Goal: Task Accomplishment & Management: Complete application form

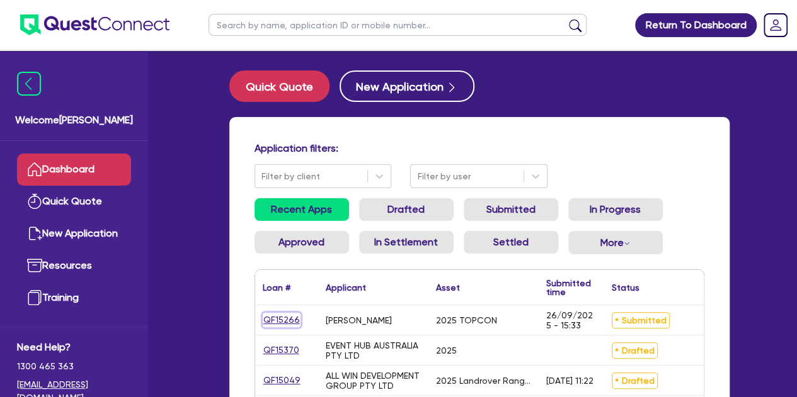
click at [282, 321] on link "QF15266" at bounding box center [282, 320] width 38 height 14
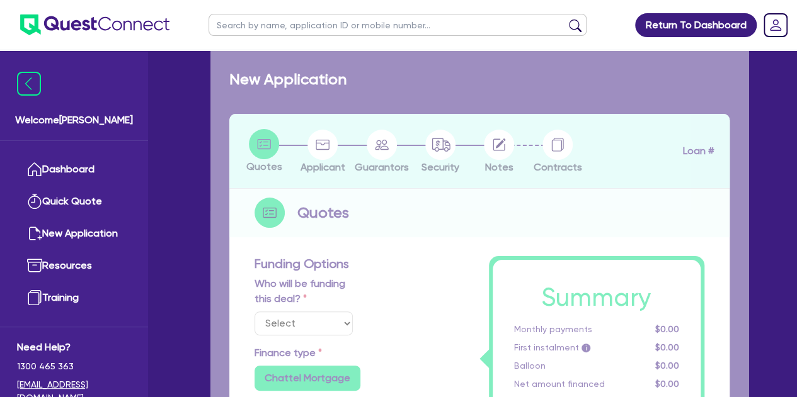
select select "Other"
select select "TERTIARY_ASSETS"
type input "2025"
radio input "true"
type input "50,000"
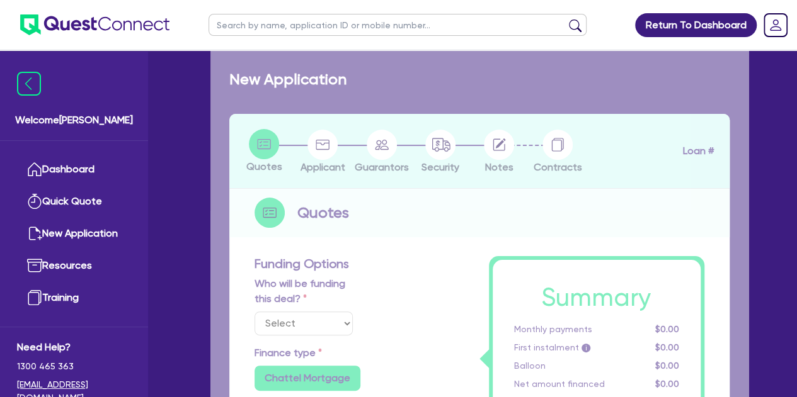
type input "8"
type input "4,043.56"
type input "10.94"
type input "495"
radio input "true"
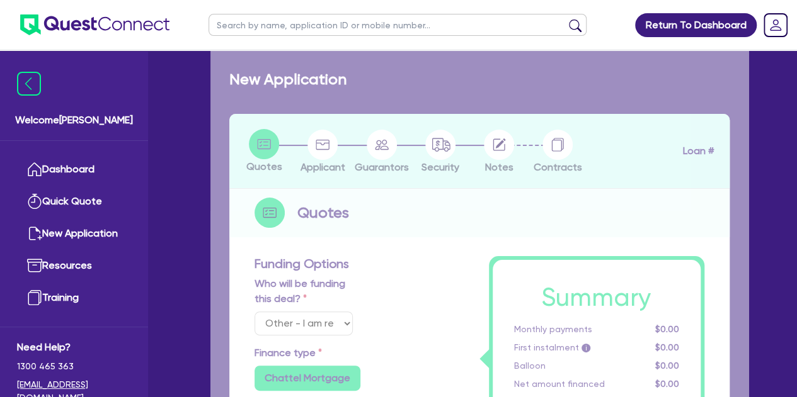
radio input "true"
select select "IT_EQUIPMENT"
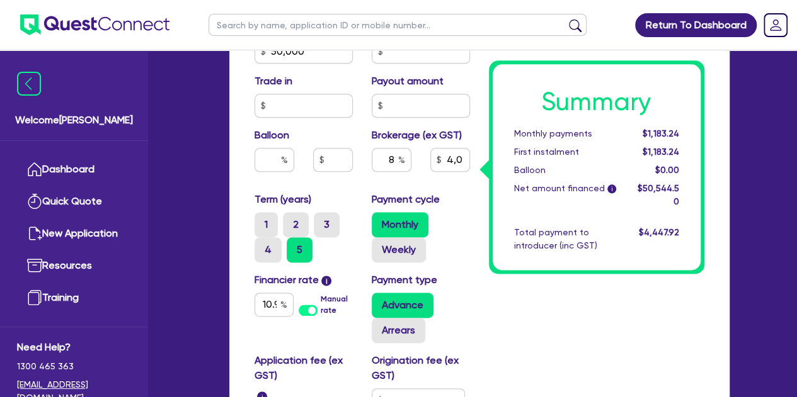
scroll to position [710, 0]
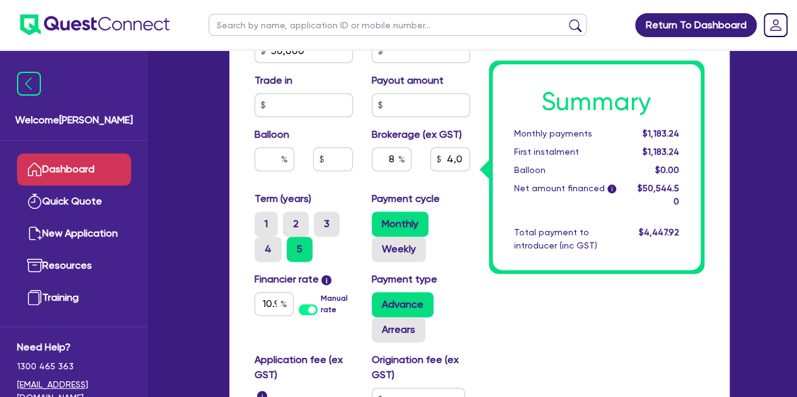
click at [88, 158] on link "Dashboard" at bounding box center [74, 170] width 114 height 32
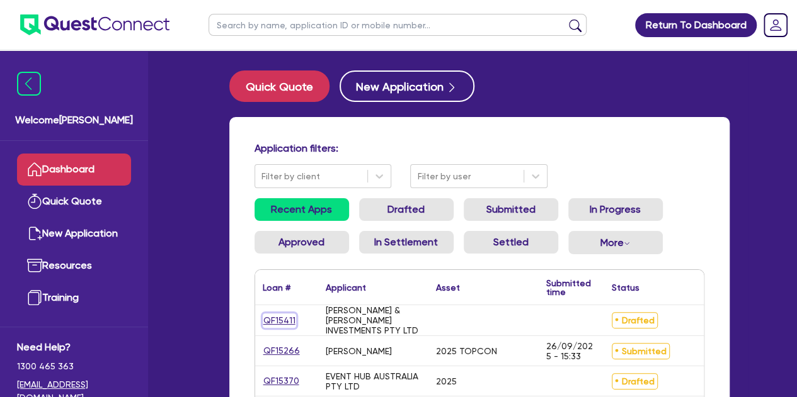
click at [266, 321] on link "QF15411" at bounding box center [279, 321] width 33 height 14
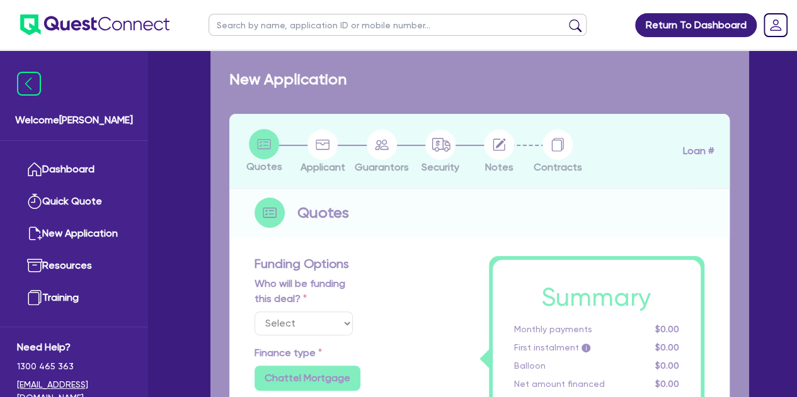
select select "Other"
radio input "false"
type input "200,000"
type input "20"
type input "40,130.9"
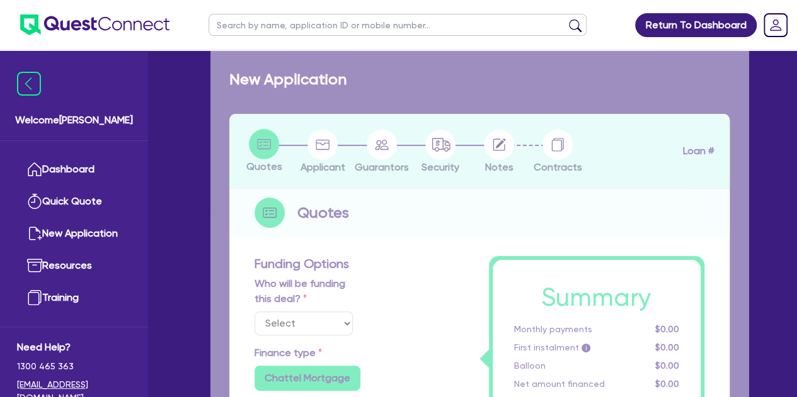
type input "69.69"
type input "6,969"
radio input "true"
radio input "false"
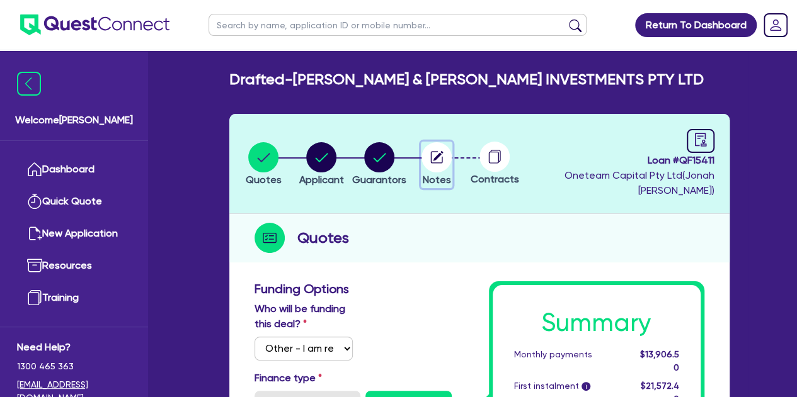
click at [452, 161] on circle "button" at bounding box center [436, 157] width 30 height 30
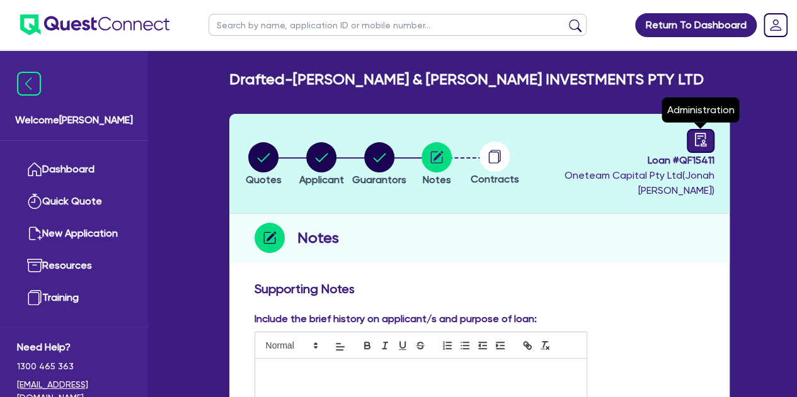
click at [705, 137] on icon "audit" at bounding box center [700, 140] width 14 height 14
select select "DRAFTED_NEW"
select select "Other"
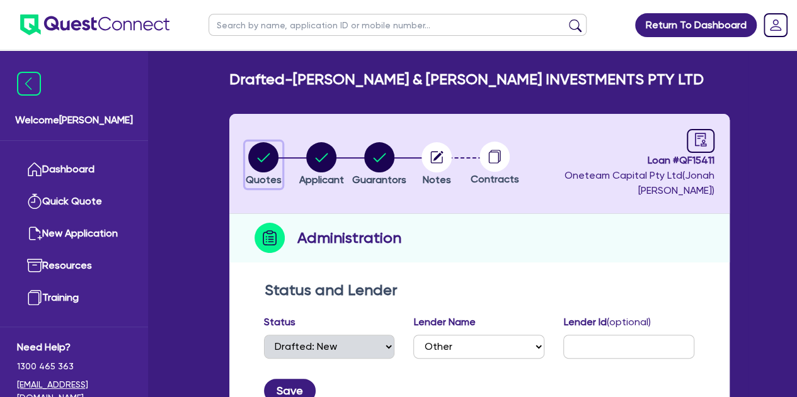
click at [275, 155] on circle "button" at bounding box center [263, 157] width 30 height 30
select select "Other"
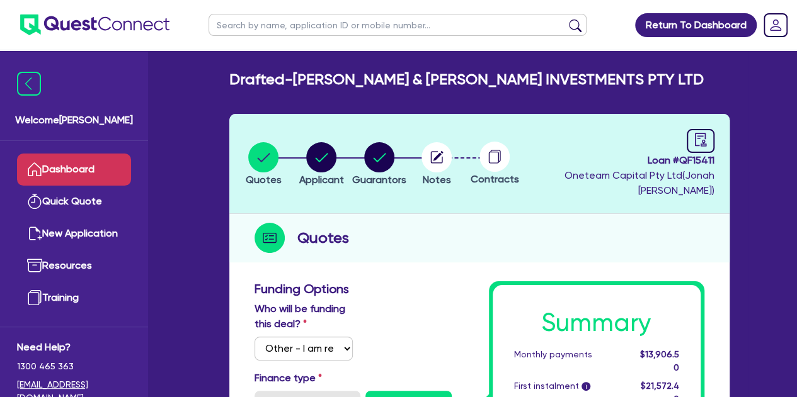
click at [77, 171] on link "Dashboard" at bounding box center [74, 170] width 114 height 32
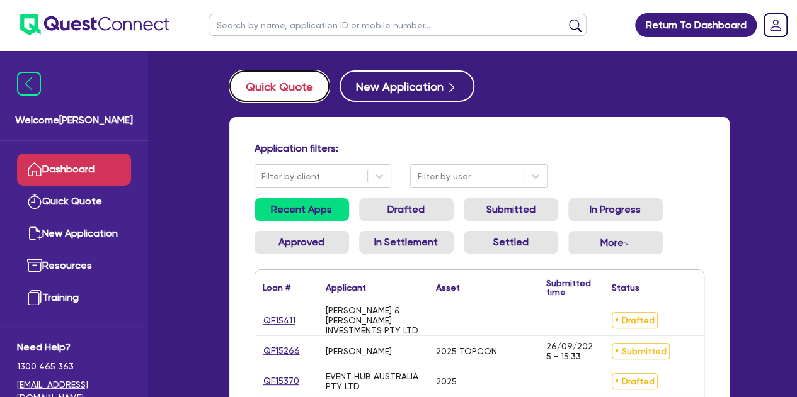
click at [266, 99] on button "Quick Quote" at bounding box center [279, 86] width 100 height 31
select select "Other"
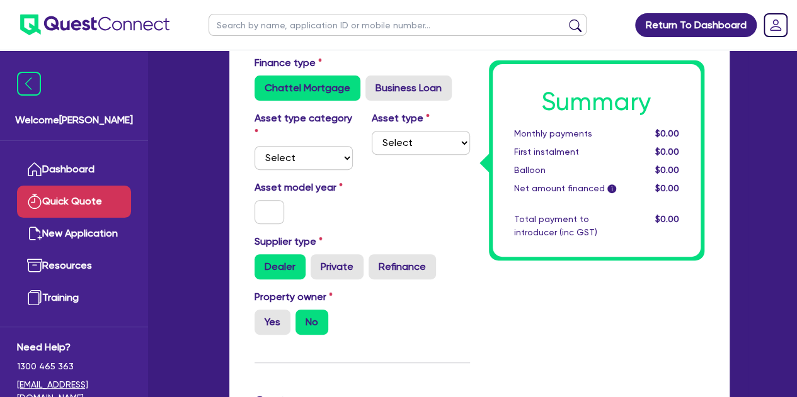
scroll to position [190, 0]
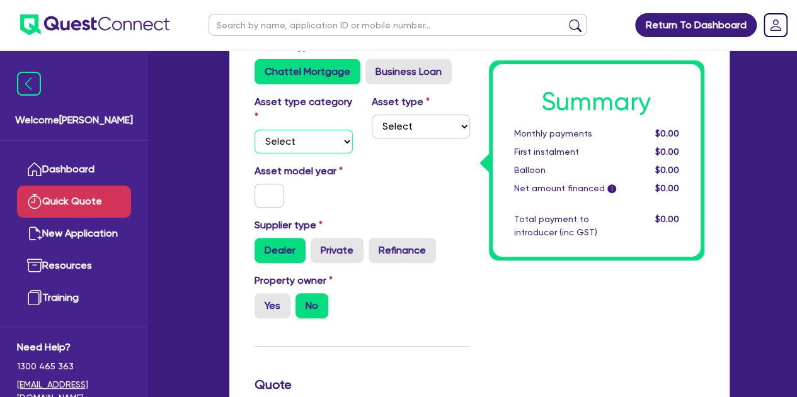
click at [290, 130] on select "Select Cars and light trucks Primary assets Secondary assets Tertiary assets" at bounding box center [303, 142] width 98 height 24
select select "TERTIARY_ASSETS"
click at [254, 130] on select "Select Cars and light trucks Primary assets Secondary assets Tertiary assets" at bounding box center [303, 142] width 98 height 24
click at [396, 123] on select "Select Beauty equipment IT equipment IT software Watercraft Other" at bounding box center [421, 127] width 98 height 24
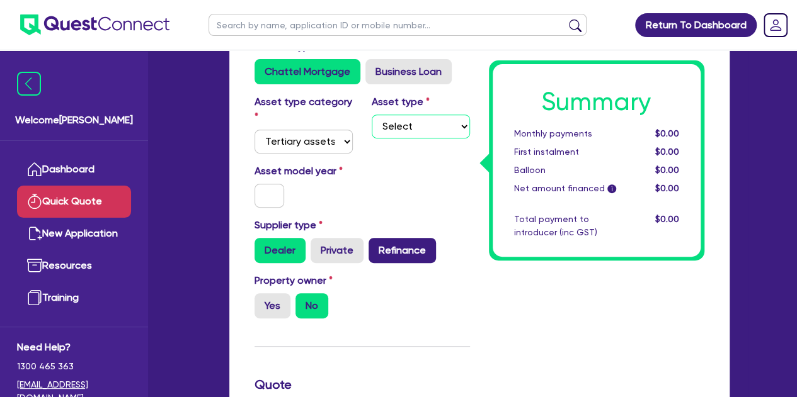
select select "OTHER_TERTIARY"
click at [372, 115] on select "Select Beauty equipment IT equipment IT software Watercraft Other" at bounding box center [421, 127] width 98 height 24
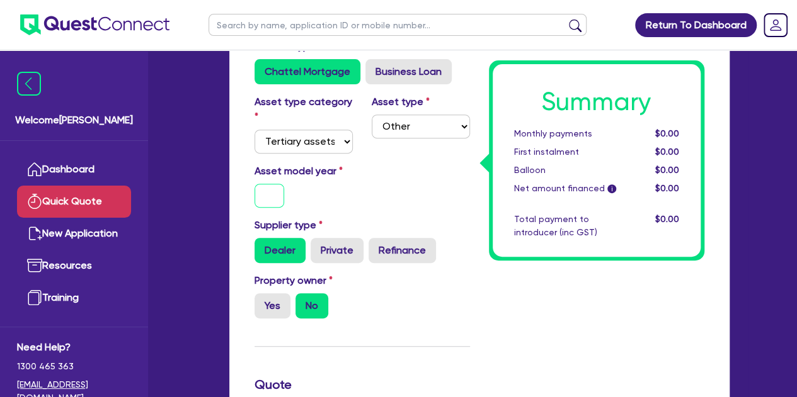
click at [266, 191] on input "text" at bounding box center [269, 196] width 30 height 24
type input "2025"
click at [341, 181] on div "Asset model year [DATE]" at bounding box center [303, 186] width 117 height 44
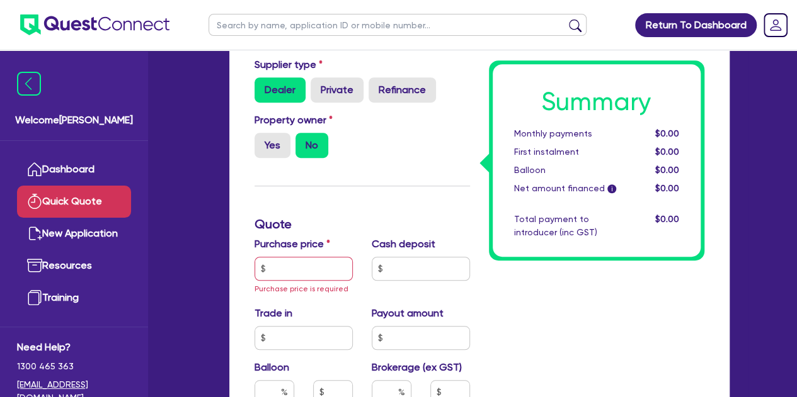
scroll to position [351, 0]
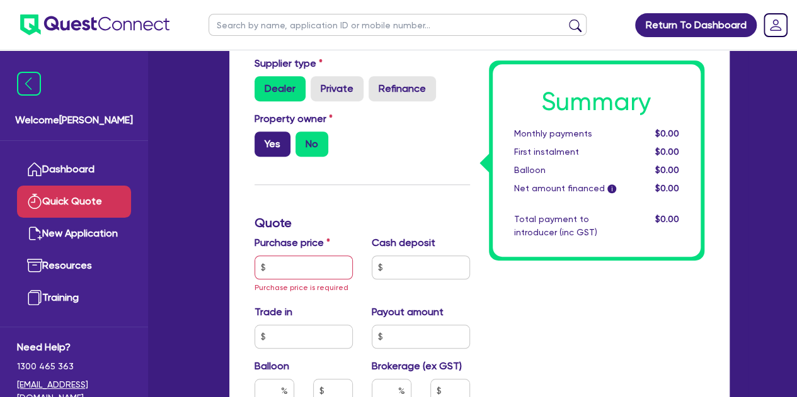
click at [268, 149] on label "Yes" at bounding box center [272, 144] width 36 height 25
click at [263, 140] on input "Yes" at bounding box center [258, 136] width 8 height 8
radio input "true"
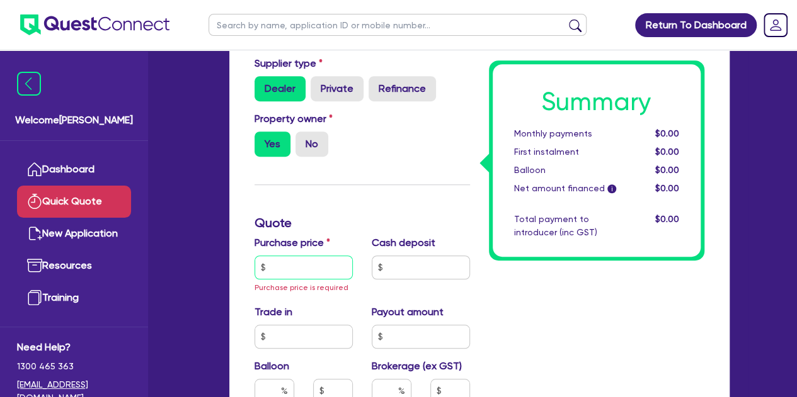
click at [285, 256] on input "text" at bounding box center [303, 268] width 98 height 24
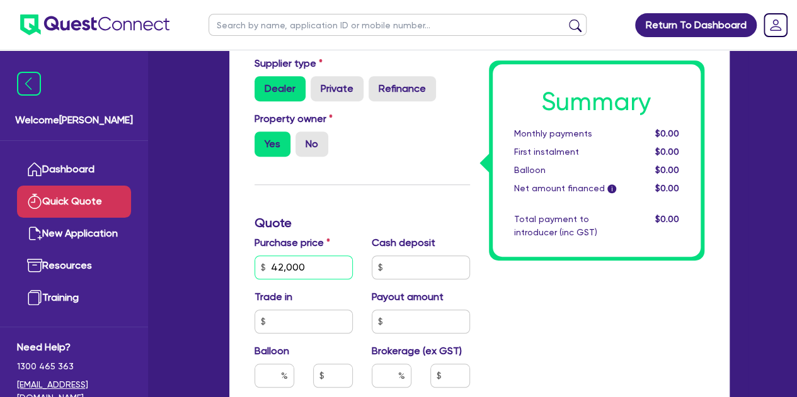
type input "42,000"
click at [163, 220] on div "Welcome [PERSON_NAME] Quick Quote New Application Ref Company Ref Salesperson R…" at bounding box center [398, 257] width 699 height 1217
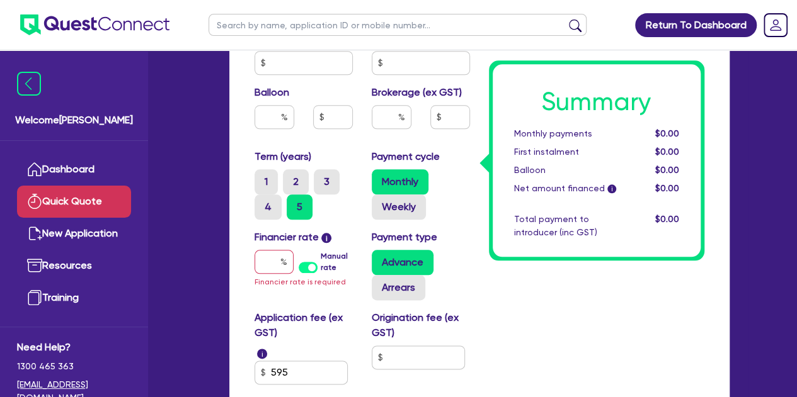
scroll to position [611, 0]
click at [272, 271] on input "text" at bounding box center [273, 261] width 39 height 24
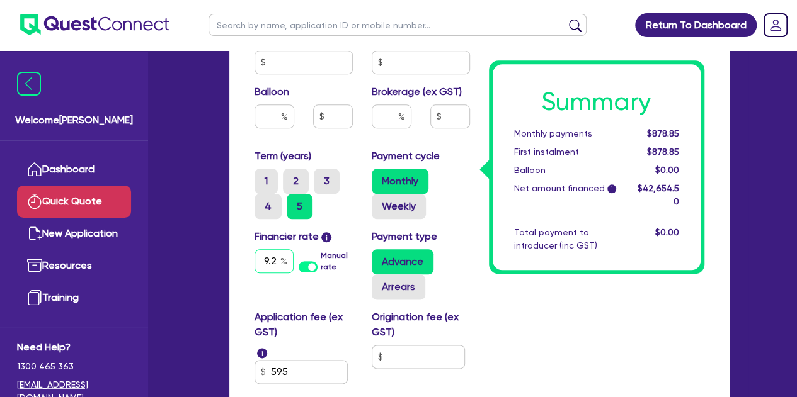
type input "9.2"
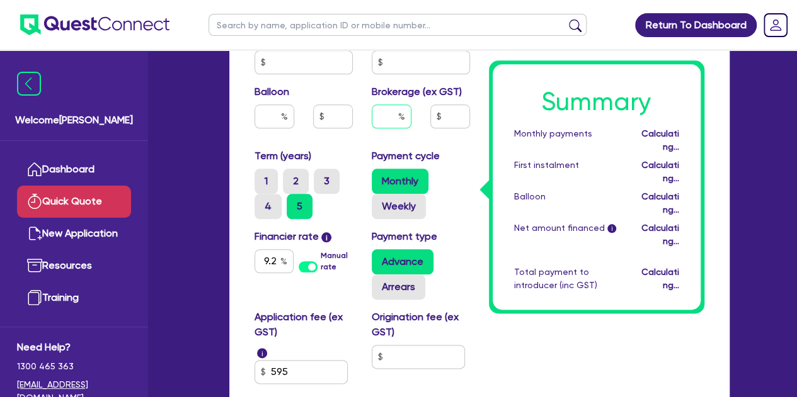
click at [392, 108] on input "text" at bounding box center [392, 117] width 40 height 24
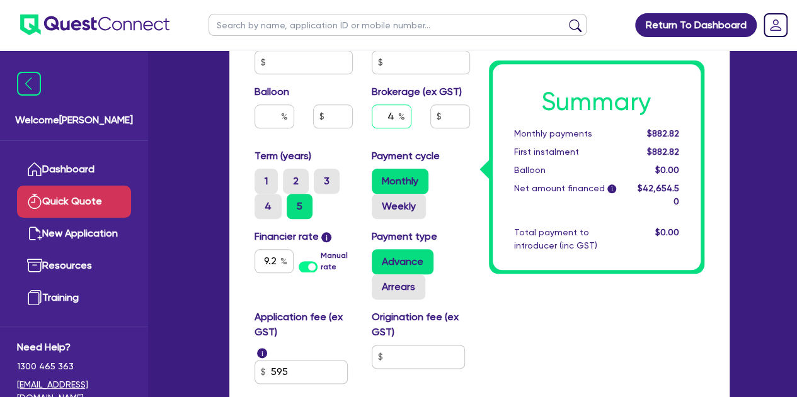
type input "4"
click at [360, 137] on div "Balloon" at bounding box center [303, 111] width 117 height 54
click at [447, 115] on input "1,706.18" at bounding box center [450, 117] width 40 height 24
click at [358, 128] on div "Balloon" at bounding box center [303, 111] width 117 height 54
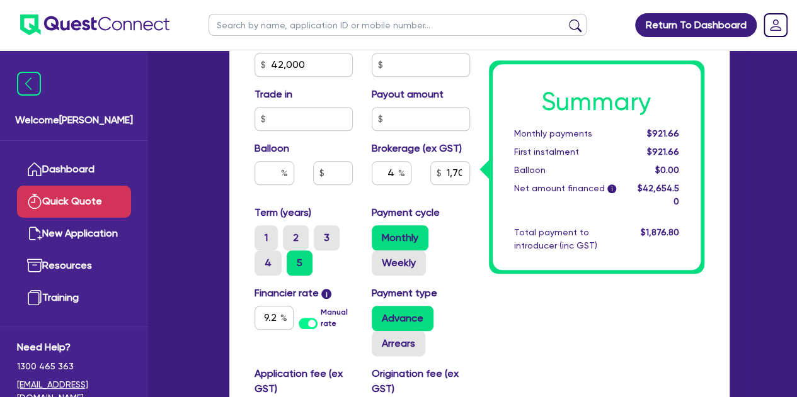
scroll to position [579, 0]
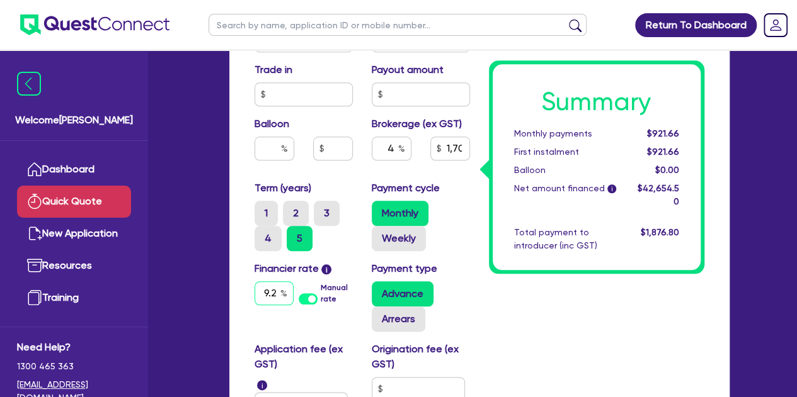
click at [278, 293] on input "9.2" at bounding box center [273, 294] width 39 height 24
type input "1,706.18"
type input "9."
type input "1,706.18"
type input "9"
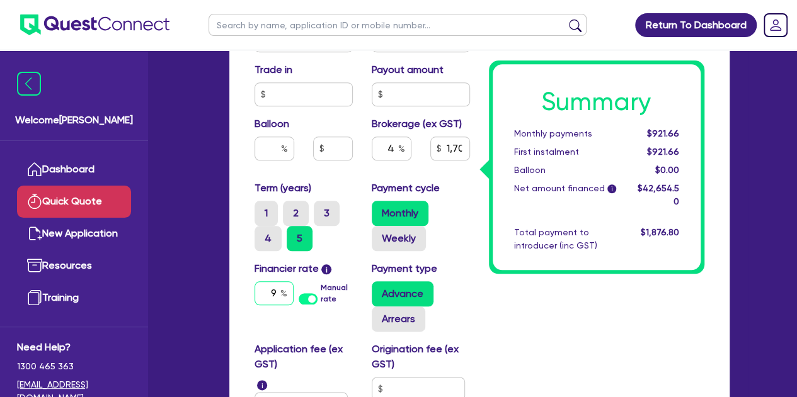
type input "1,706.18"
type input "1"
type input "1,706.18"
type input "10"
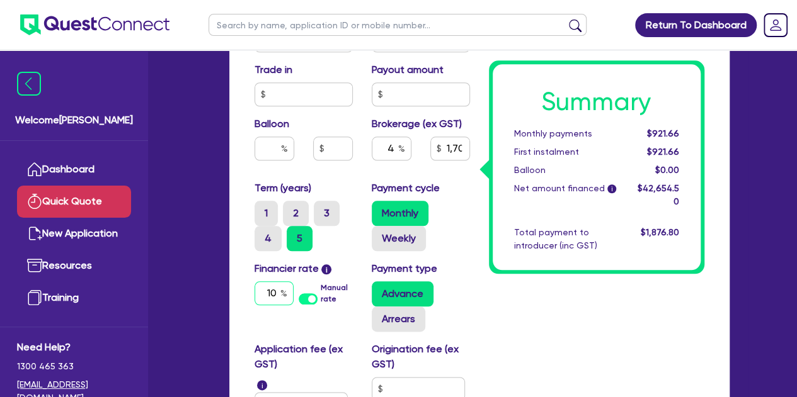
type input "1,706.18"
type input "10."
type input "1,706.18"
type input "10.9"
type input "1,706.18"
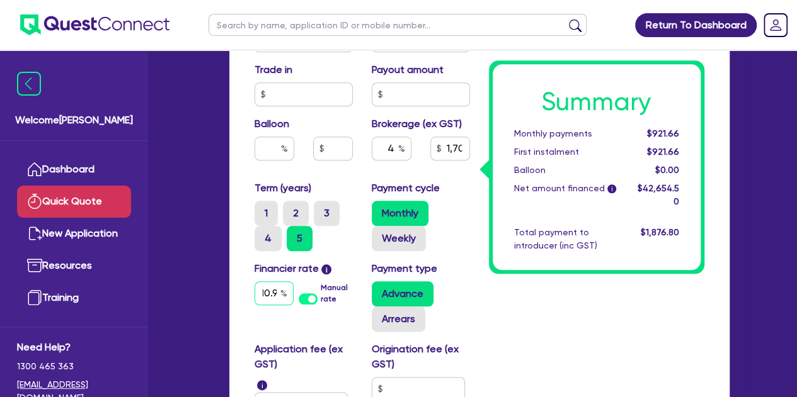
scroll to position [0, 8]
type input "10.94"
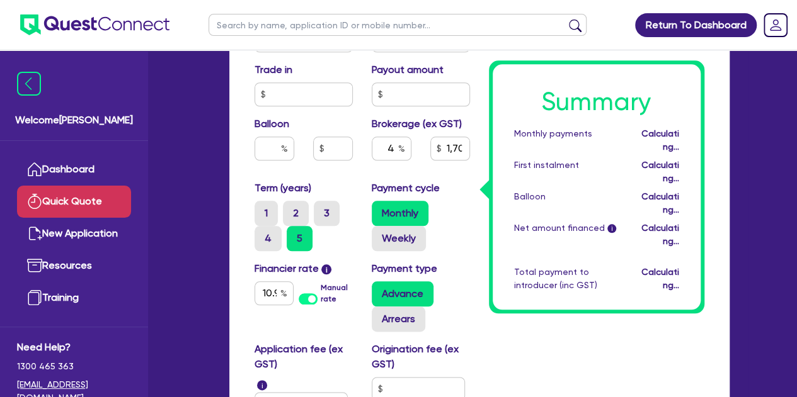
click at [601, 316] on div "Summary Monthly payments Calculating... First instalment Calculating... Balloon…" at bounding box center [596, 28] width 234 height 937
type input "1,706.18"
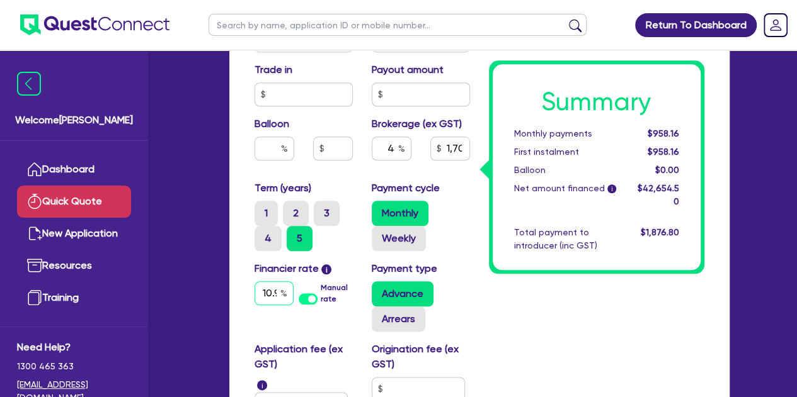
click at [268, 283] on input "10.94" at bounding box center [273, 294] width 39 height 24
click at [218, 274] on div "Quick Quote Funding Options Who will be funding this deal? Select I will fund 1…" at bounding box center [479, 34] width 538 height 1085
type input "1,706.18"
click at [397, 148] on input "text" at bounding box center [392, 149] width 40 height 24
type input "8"
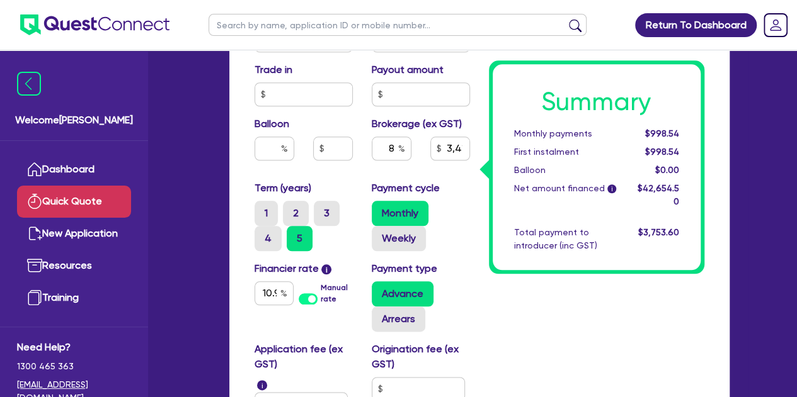
click at [347, 173] on div "Purchase price 42,000 Cash deposit Trade in Payout amount Balloon Brokerage (ex…" at bounding box center [362, 94] width 234 height 173
click at [277, 292] on input "10.94" at bounding box center [273, 294] width 39 height 24
click at [272, 292] on input "10.94" at bounding box center [273, 294] width 39 height 24
type input "3,412.36"
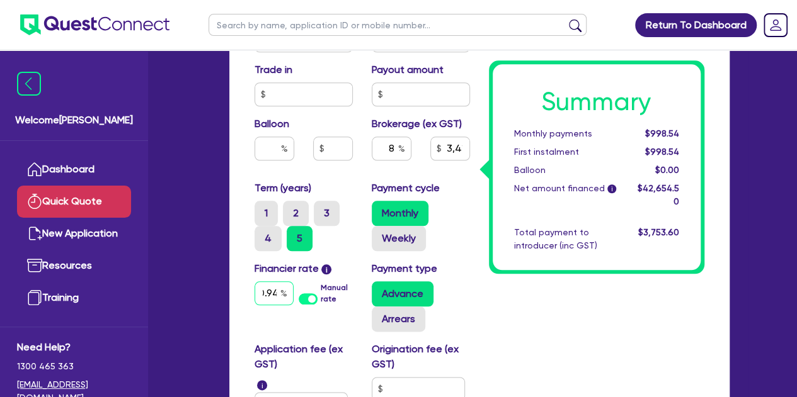
type input "10.9"
type input "3,412.36"
type input "10."
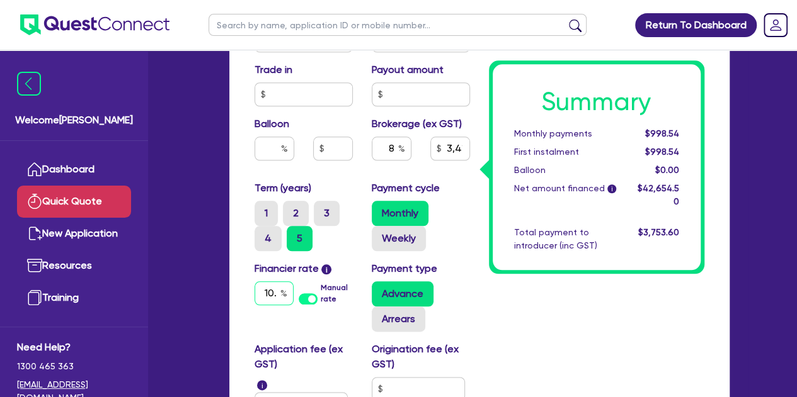
type input "3,412.36"
type input "10"
type input "3,412.36"
type input "1"
type input "3,412.36"
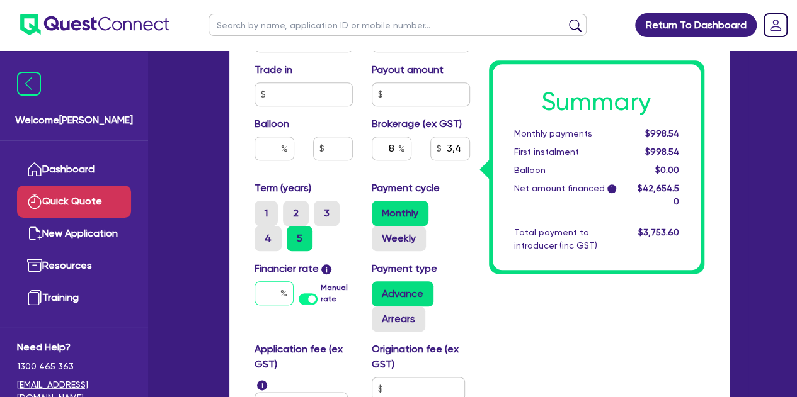
type input "3,412.36"
type input "9"
type input "3,412.36"
type input "9."
type input "3,412.36"
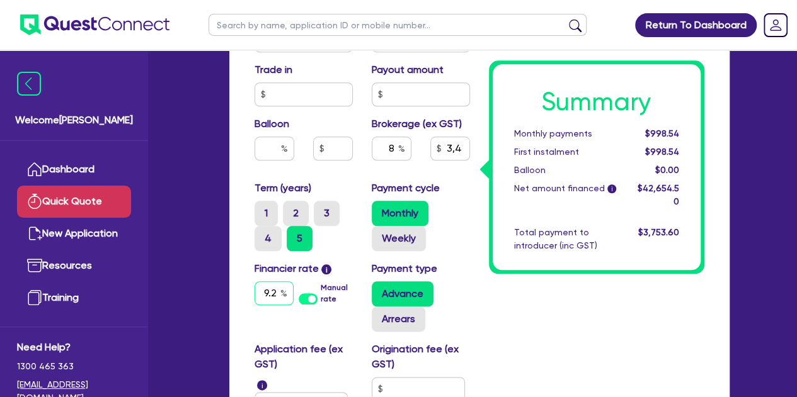
type input "9.2"
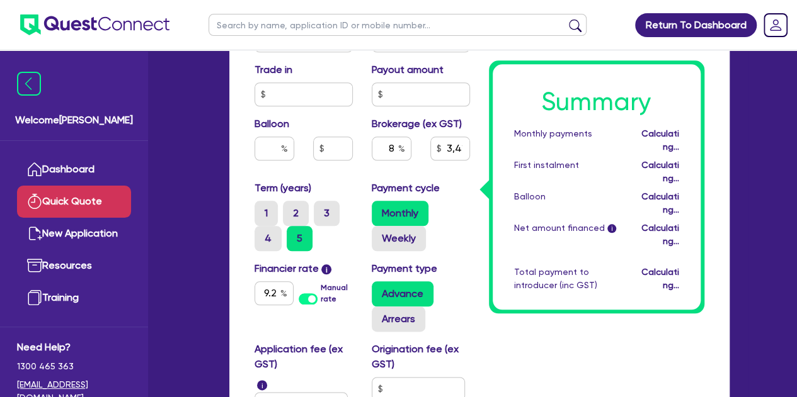
type input "3,412.36"
click at [539, 315] on div "Summary Monthly payments Calculating... First instalment Calculating... Balloon…" at bounding box center [596, 28] width 234 height 937
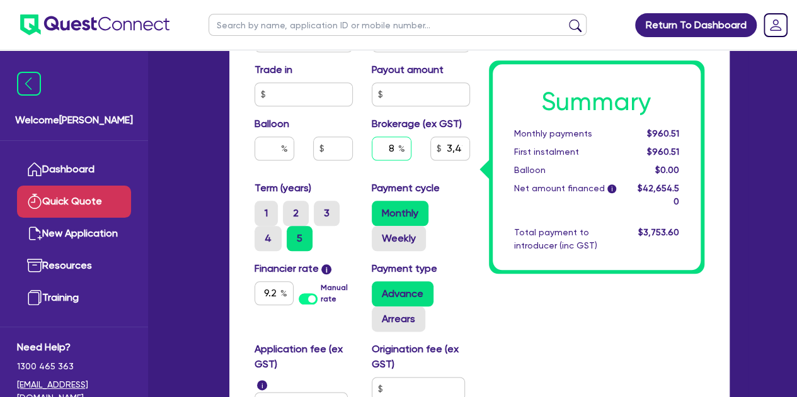
type input "3,412.36"
click at [396, 147] on input "text" at bounding box center [392, 149] width 40 height 24
type input "4"
type input "3,412.36"
type input "4"
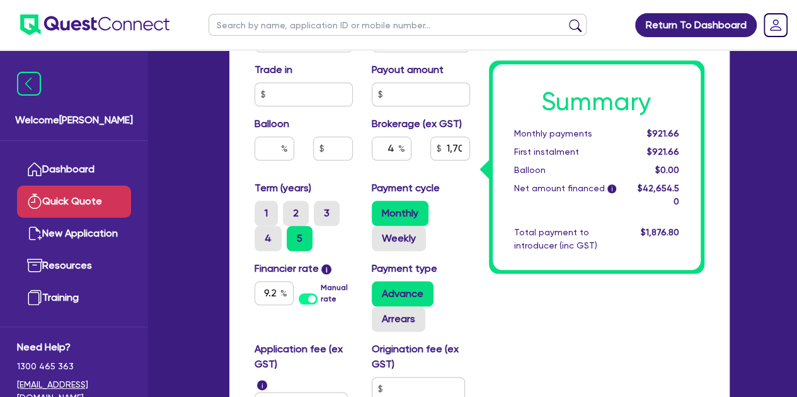
click at [370, 168] on div "4" at bounding box center [391, 154] width 59 height 34
click at [278, 288] on input "9.2" at bounding box center [273, 294] width 39 height 24
type input "1,706.18"
type input "9."
type input "1,706.18"
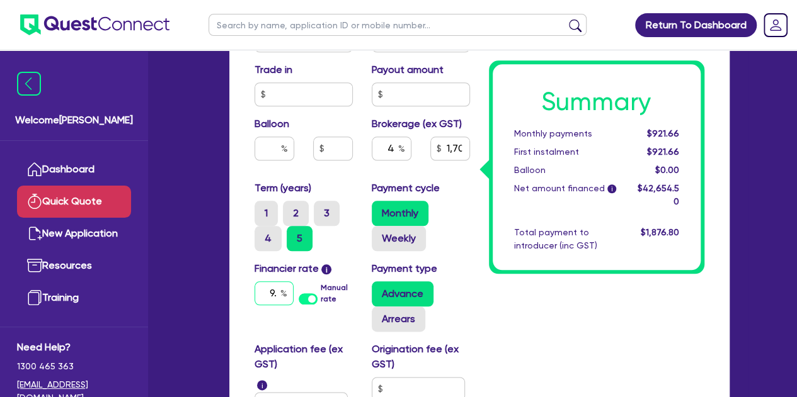
type input "9"
type input "1,706.18"
type input "1"
type input "1,706.18"
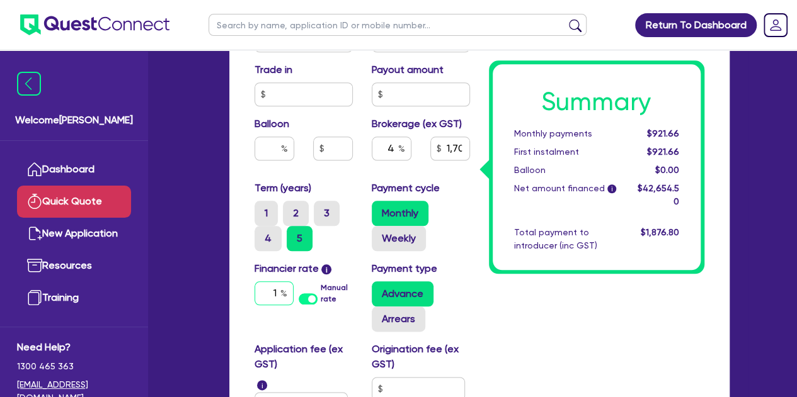
type input "10"
type input "1,706.18"
type input "10."
type input "1,706.18"
type input "10.9"
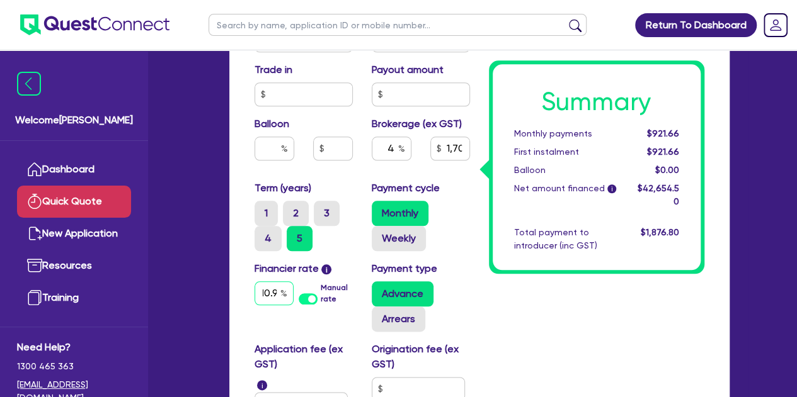
type input "1,706.18"
type input "10.94"
type input "1,706.18"
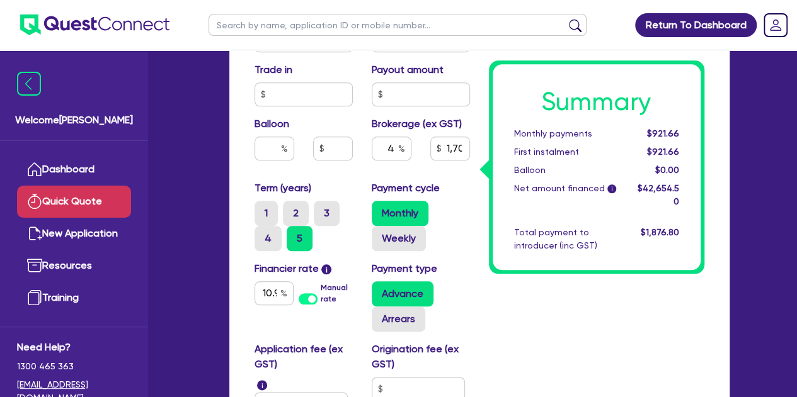
click at [496, 282] on div "Summary Monthly payments $921.66 First instalment $921.66 Balloon $0.00 Net amo…" at bounding box center [596, 28] width 234 height 937
type input "1,706.18"
click at [397, 148] on input "text" at bounding box center [392, 149] width 40 height 24
type input "4"
click at [506, 326] on div "Summary Monthly payments $958.16 First instalment $958.16 Balloon $0.00 Net amo…" at bounding box center [596, 28] width 234 height 937
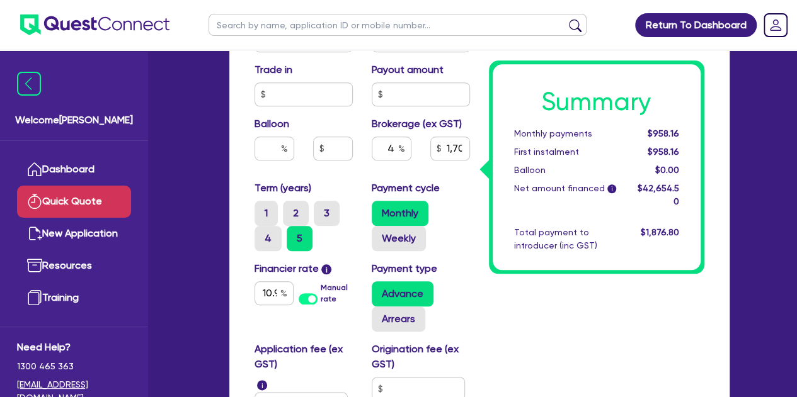
click at [511, 321] on div "Summary Monthly payments $958.16 First instalment $958.16 Balloon $0.00 Net amo…" at bounding box center [596, 28] width 234 height 937
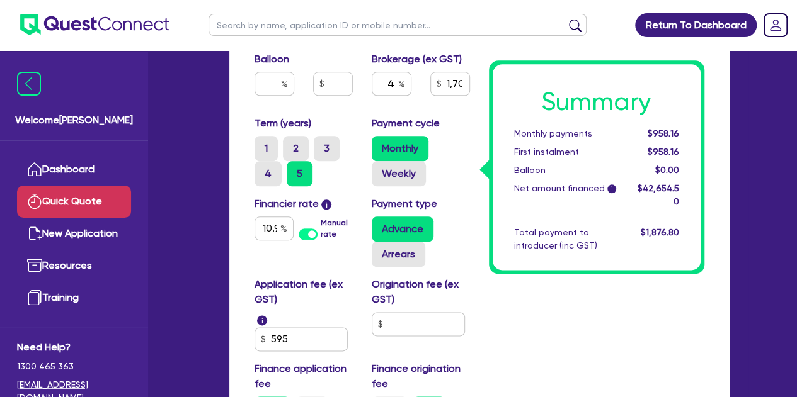
scroll to position [644, 0]
click at [402, 322] on input "text" at bounding box center [418, 324] width 93 height 24
type input "1,706.18"
type input "9"
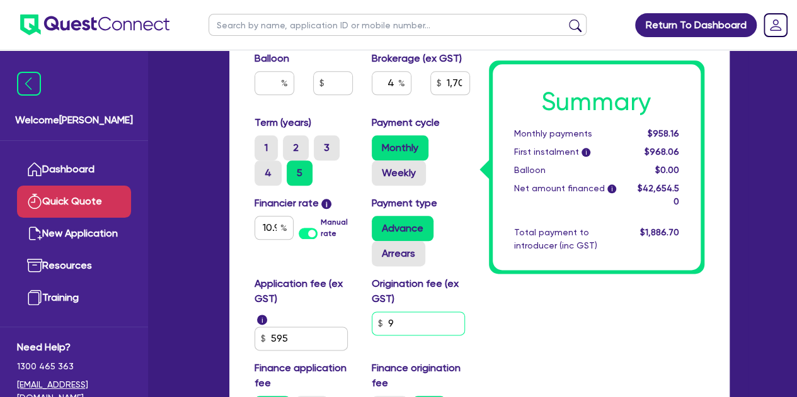
type input "1,706.18"
type input "90"
type input "1,706.18"
type input "900"
type input "1,706.18"
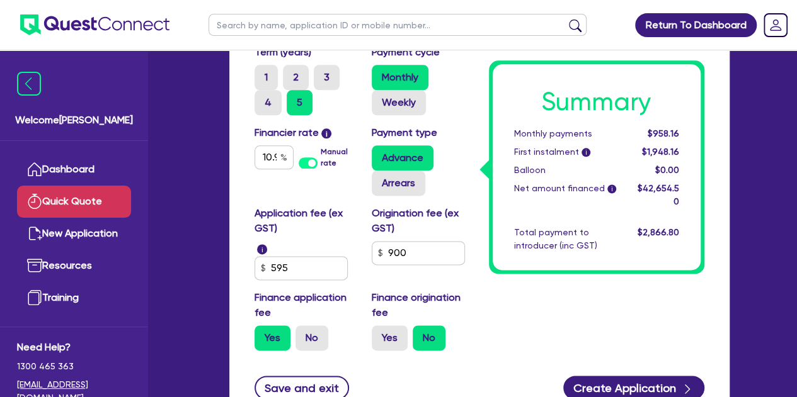
scroll to position [716, 0]
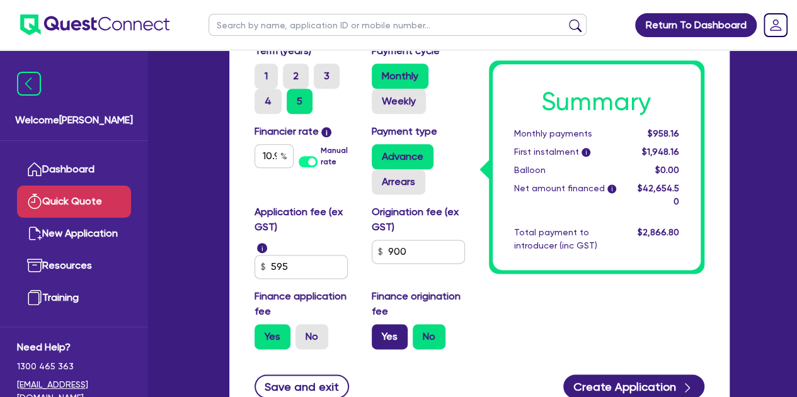
click at [387, 331] on label "Yes" at bounding box center [390, 336] width 36 height 25
click at [380, 331] on input "Yes" at bounding box center [376, 328] width 8 height 8
radio input "true"
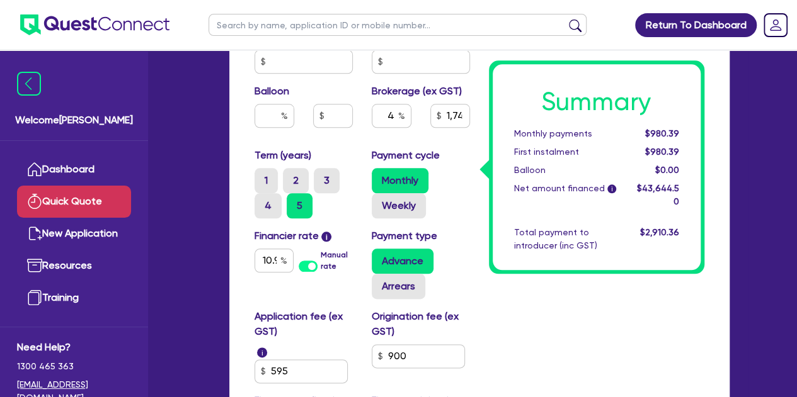
scroll to position [611, 0]
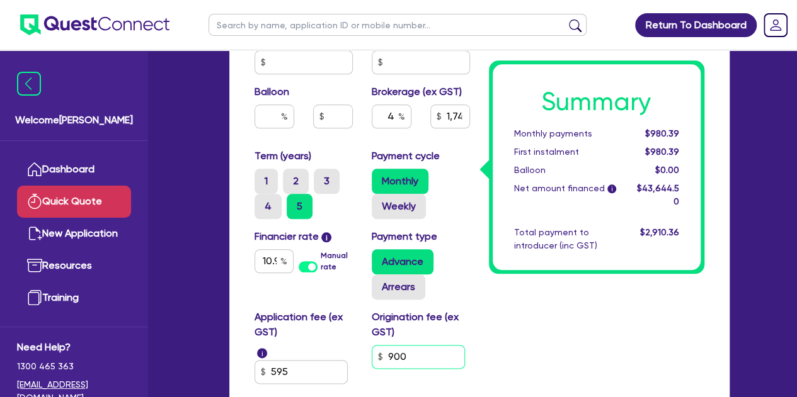
click at [411, 353] on input "900" at bounding box center [418, 357] width 93 height 24
type input "1,745.78"
type input "90"
type input "1,745.78"
type input "9"
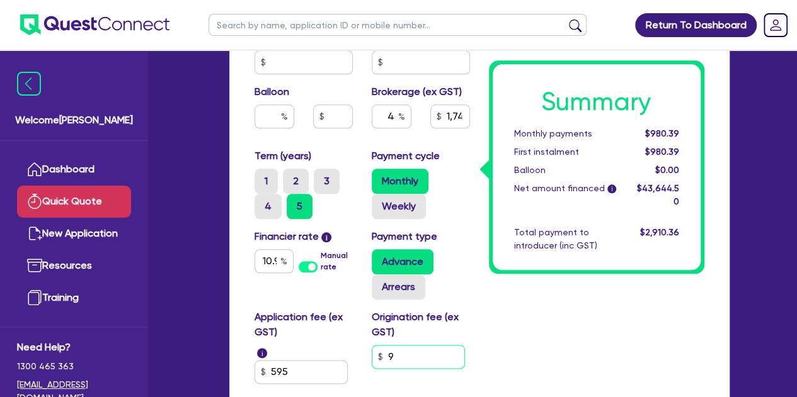
type input "1,745.78"
click at [396, 118] on input "4" at bounding box center [392, 117] width 40 height 24
type input "1,706.18"
type input "9"
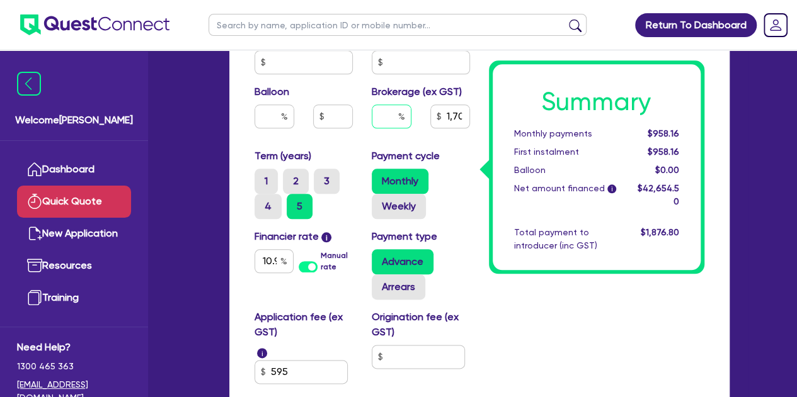
type input "1,706.18"
type input "8"
type input "1,706.18"
type input "8"
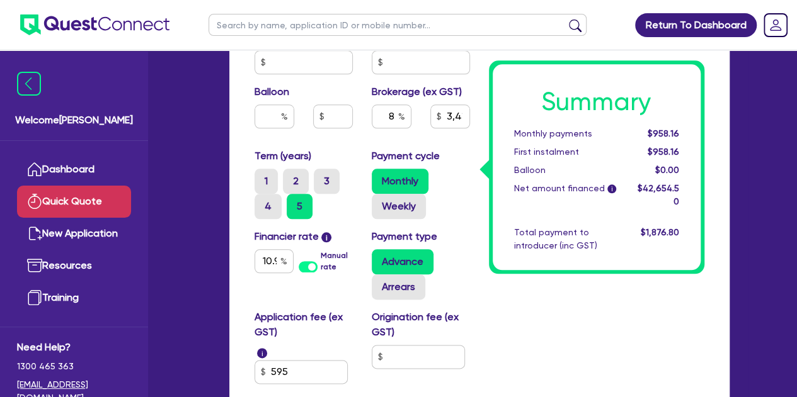
click at [354, 143] on div "Purchase price 42,000 Cash deposit Trade in Payout amount Balloon Brokerage (ex…" at bounding box center [362, 62] width 234 height 173
type input "3,412.36"
type input "59"
click at [305, 371] on input "59" at bounding box center [300, 372] width 93 height 24
type input "3,412.36"
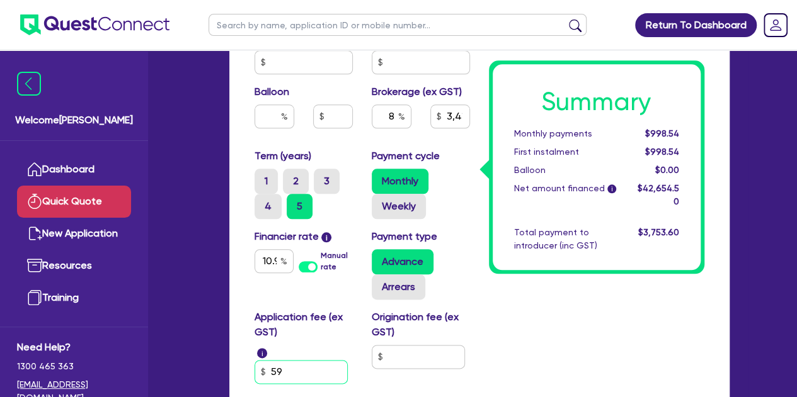
type input "5"
type input "3,412.36"
type input "4"
type input "3,412.36"
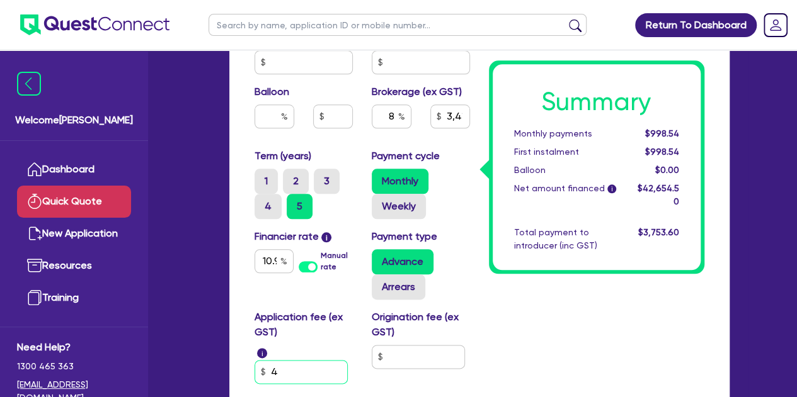
type input "49"
type input "3,412.36"
type input "495"
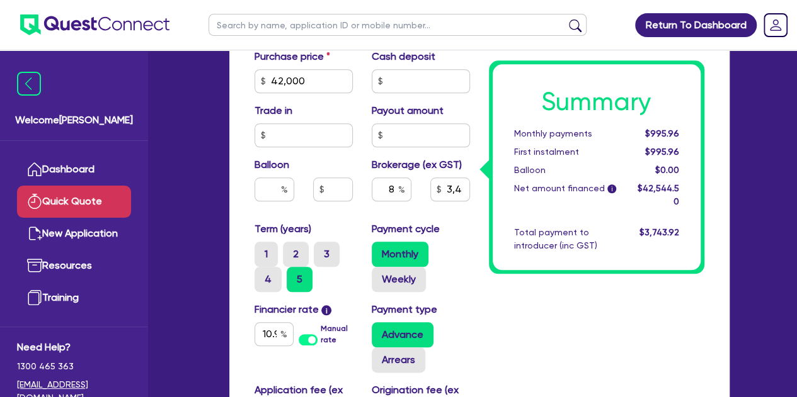
scroll to position [533, 0]
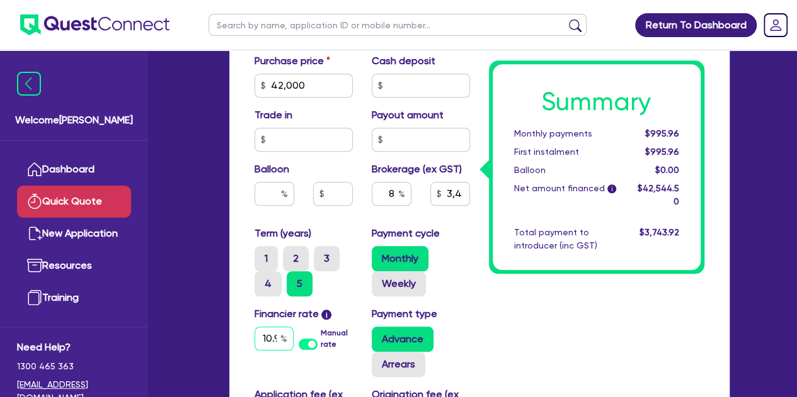
click at [271, 336] on input "10.94" at bounding box center [273, 339] width 39 height 24
type input "3,403.56"
type input "10.9"
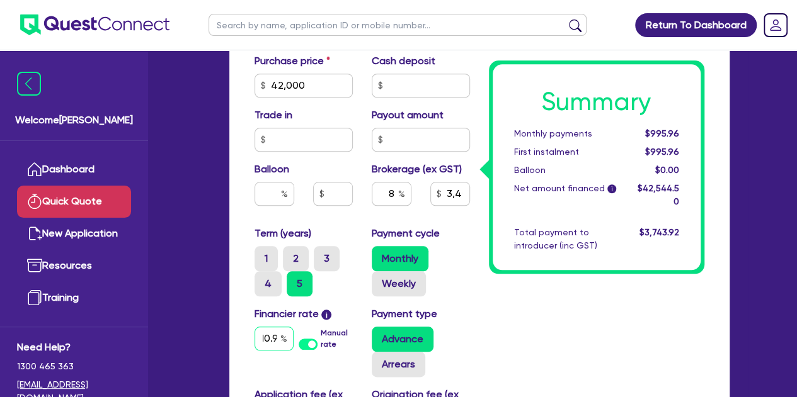
type input "3,403.56"
type input "10."
type input "3,403.56"
type input "10"
type input "3,403.56"
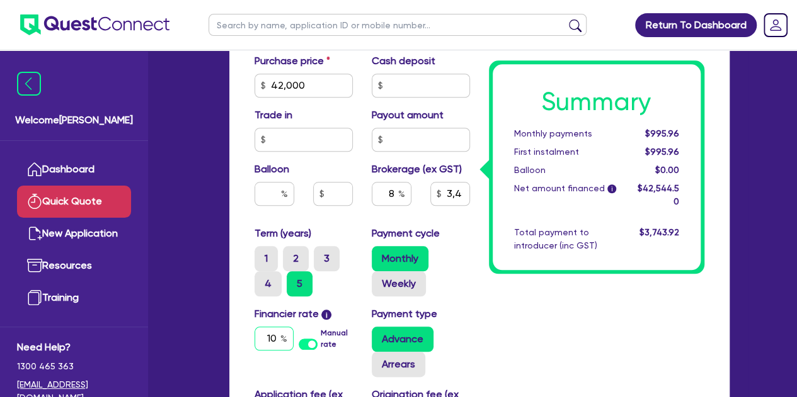
type input "1"
type input "3,403.56"
type input "9"
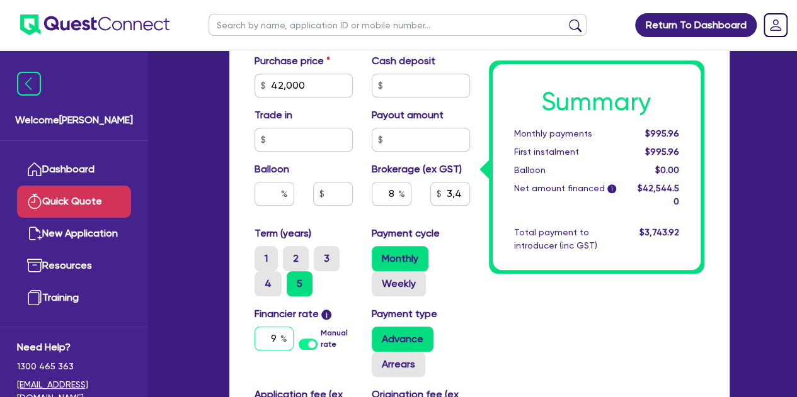
type input "3,403.56"
type input "9."
type input "3,403.56"
type input "9.2"
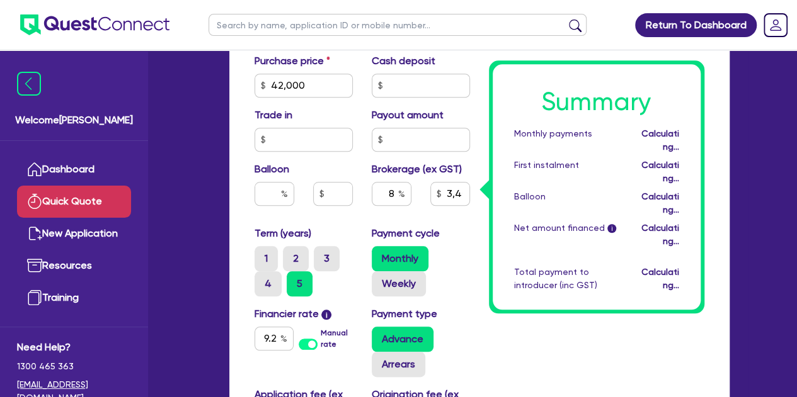
type input "3,403.56"
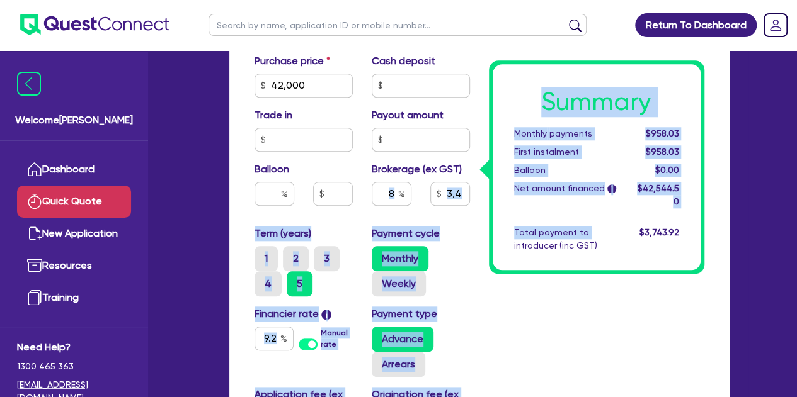
drag, startPoint x: 481, startPoint y: 293, endPoint x: 387, endPoint y: 198, distance: 133.6
click at [387, 198] on div "Funding Options Who will be funding this deal? Select I will fund 100% I will c…" at bounding box center [479, 74] width 469 height 937
click at [399, 188] on div "8" at bounding box center [392, 194] width 40 height 24
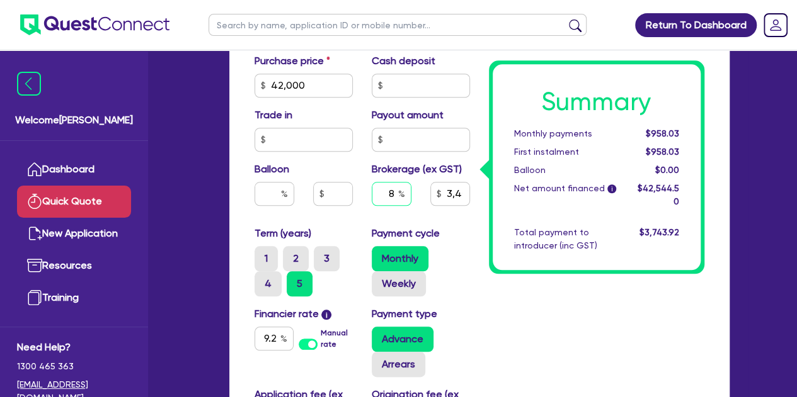
click at [397, 190] on input "8" at bounding box center [392, 194] width 40 height 24
type input "3,403.56"
type input "4"
type input "3,403.56"
type input "4"
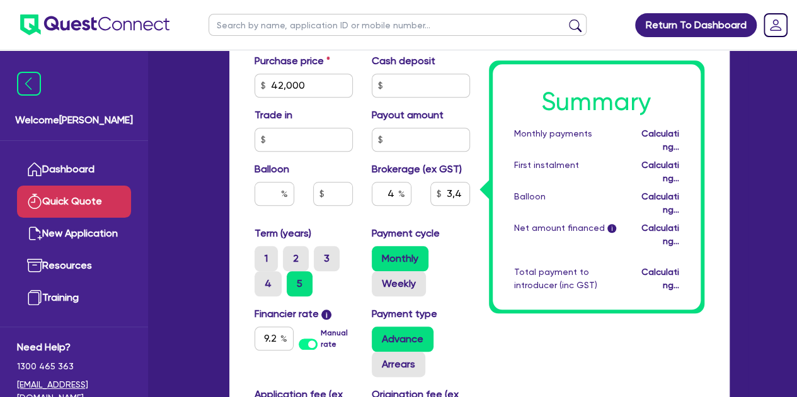
click at [368, 205] on div "4" at bounding box center [391, 199] width 59 height 34
type input "1,701.78"
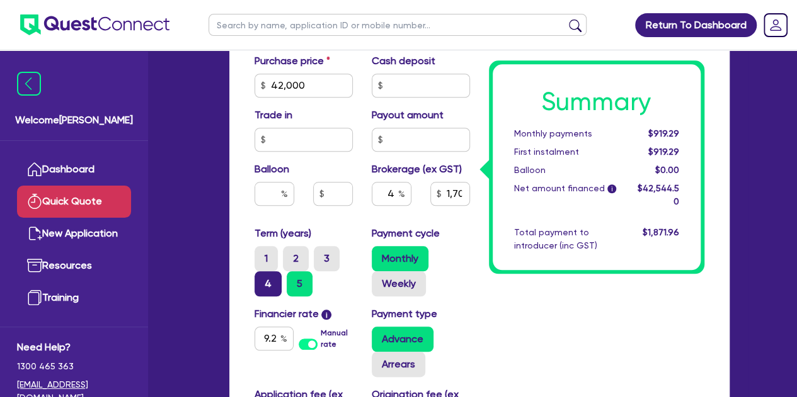
click at [263, 288] on label "4" at bounding box center [267, 283] width 27 height 25
click at [263, 280] on input "4" at bounding box center [258, 275] width 8 height 8
radio input "true"
click at [452, 317] on div "Payment type Advance Arrears" at bounding box center [420, 342] width 117 height 71
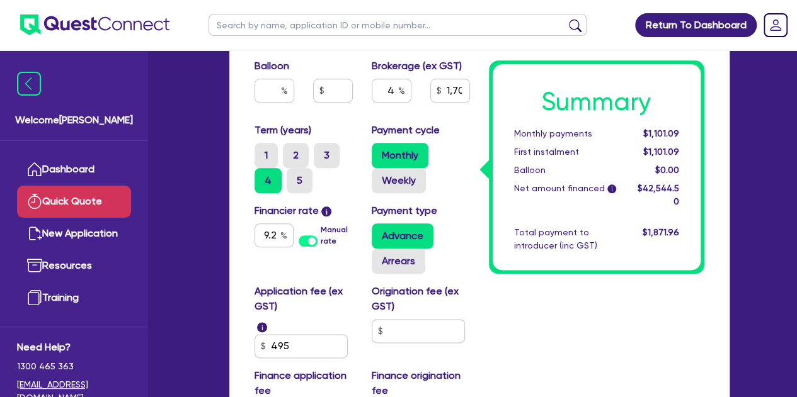
scroll to position [635, 0]
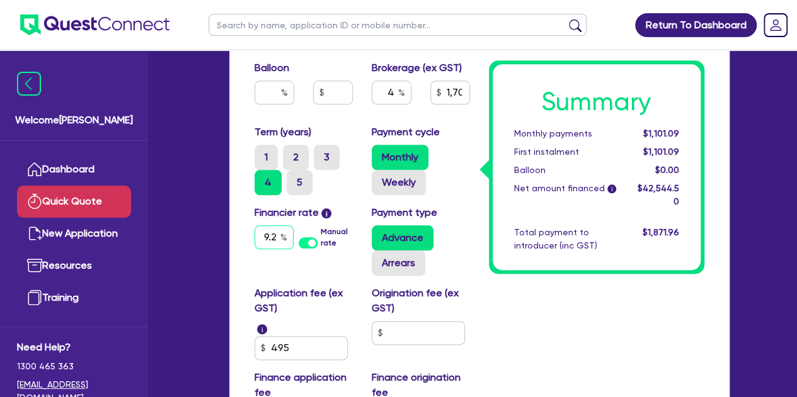
click at [277, 241] on input "9.2" at bounding box center [273, 237] width 39 height 24
type input "1,701.78"
type input "9."
type input "1,701.78"
type input "9"
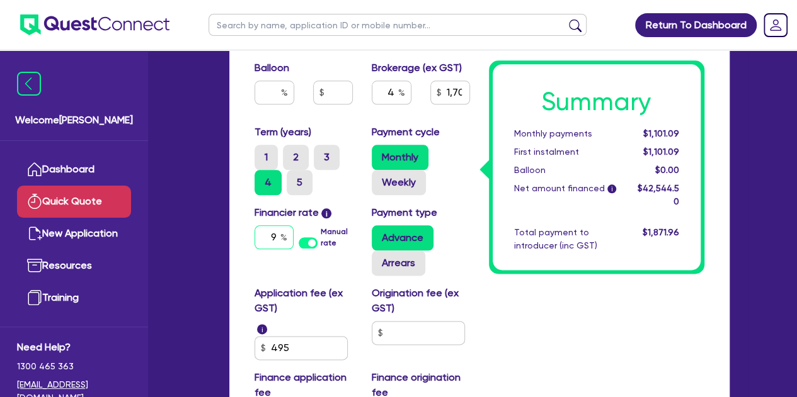
type input "1,701.78"
type input "1"
type input "1,701.78"
type input "10"
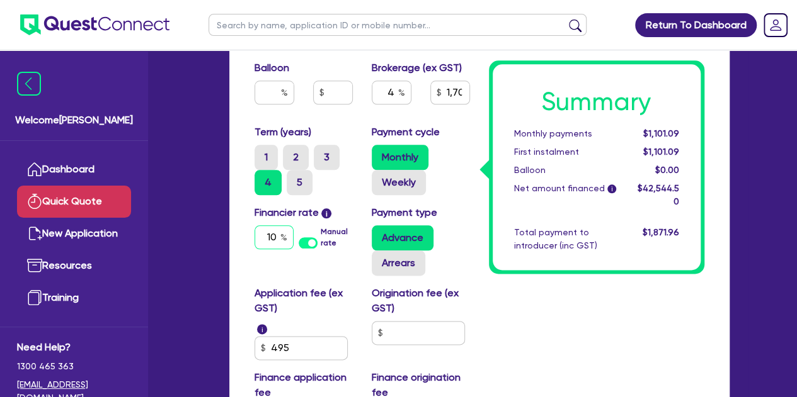
type input "1,701.78"
type input "10."
type input "1,701.78"
type input "10.9"
type input "1,701.78"
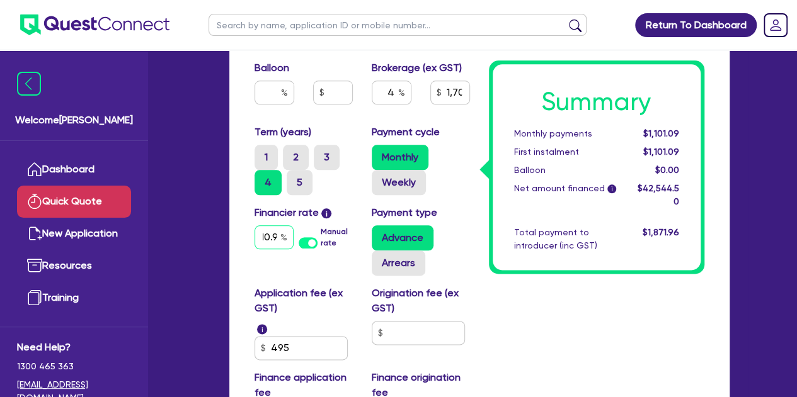
scroll to position [0, 8]
type input "10.94"
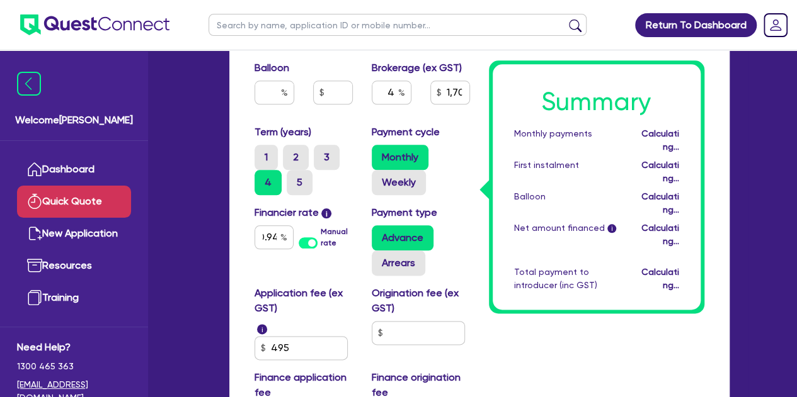
scroll to position [0, 0]
type input "1,701.78"
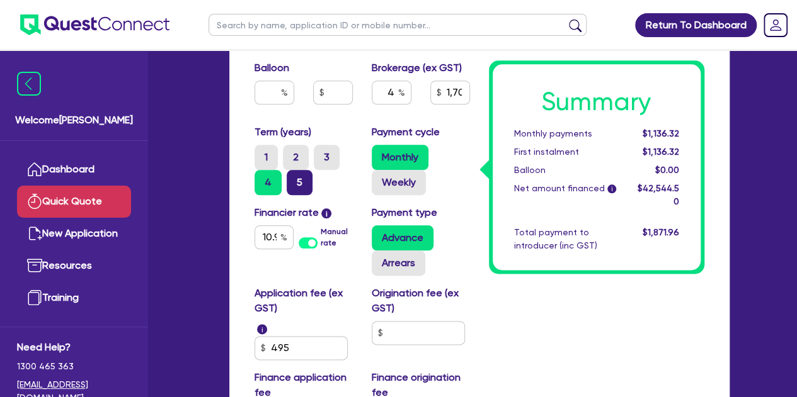
click at [297, 181] on label "5" at bounding box center [300, 182] width 26 height 25
click at [295, 178] on input "5" at bounding box center [291, 174] width 8 height 8
radio input "true"
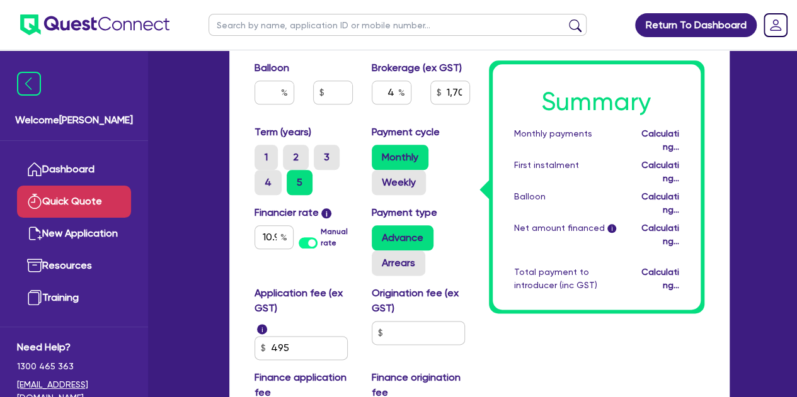
type input "1,701.78"
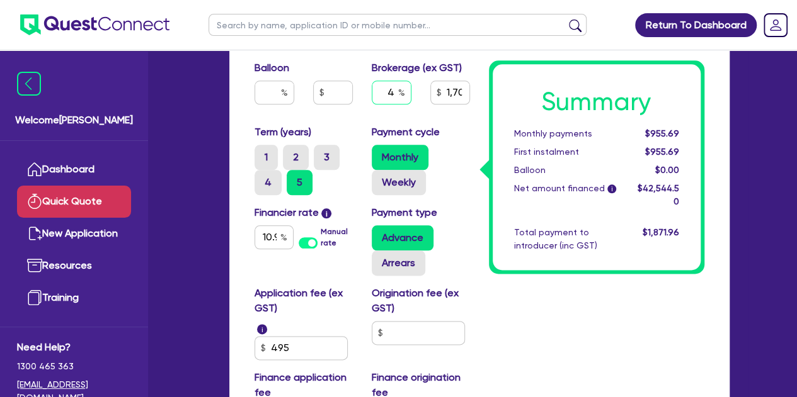
click at [391, 93] on input "4" at bounding box center [392, 93] width 40 height 24
click at [392, 93] on input "4" at bounding box center [392, 93] width 40 height 24
type input "1,701.78"
type input "9"
type input "1,701.78"
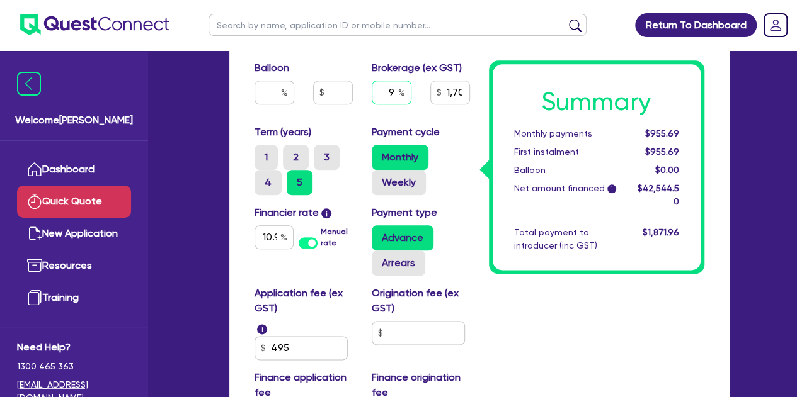
type input "1,701.78"
type input "8"
type input "1,701.78"
type input "8"
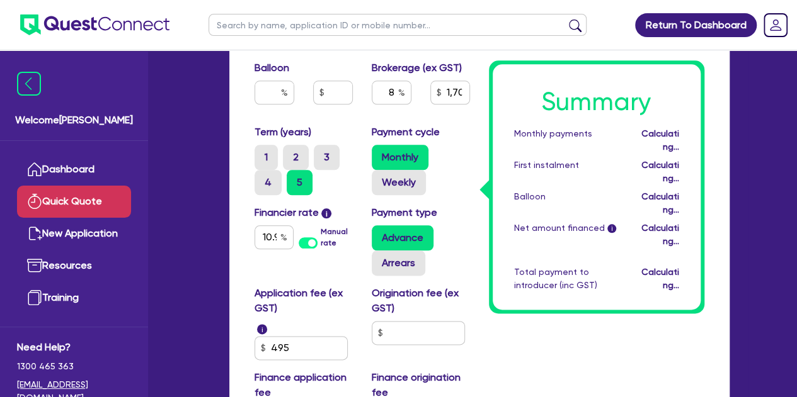
click at [351, 106] on div "Balloon" at bounding box center [303, 87] width 117 height 54
type input "3,403.56"
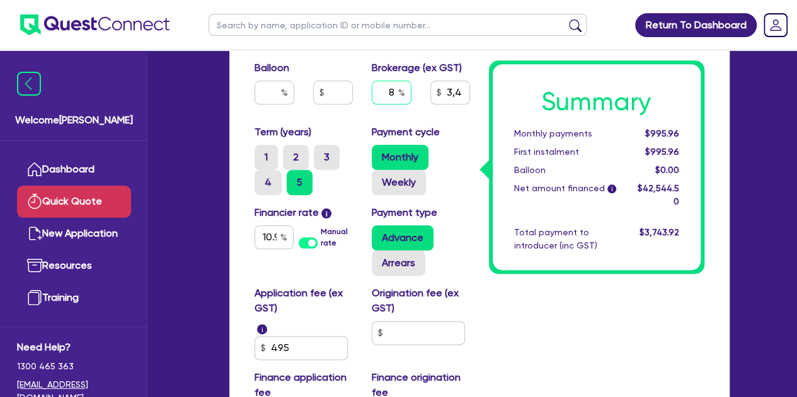
click at [398, 89] on div "8" at bounding box center [392, 93] width 40 height 24
type input "3,403.56"
type input "6"
type input "3,403.56"
click at [405, 97] on input "6" at bounding box center [392, 93] width 40 height 24
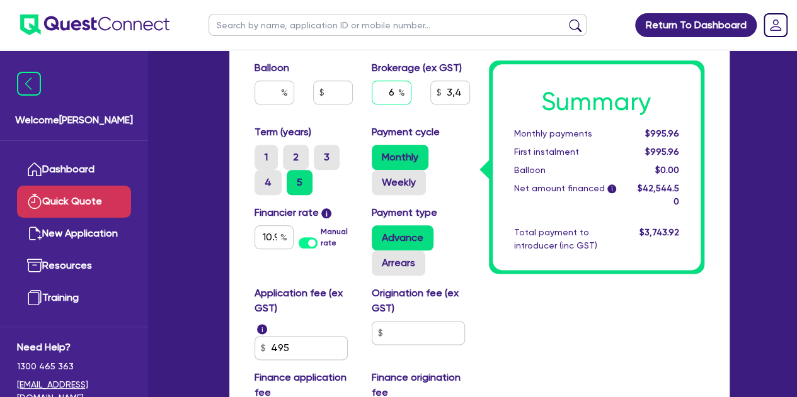
type input "6"
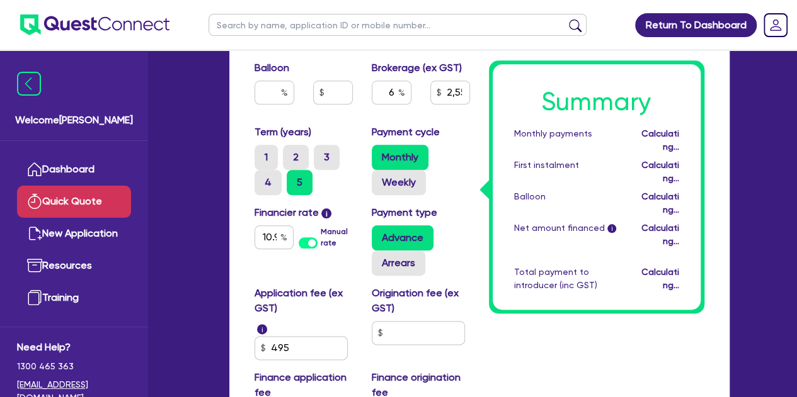
click at [423, 131] on label "Payment cycle" at bounding box center [406, 132] width 68 height 15
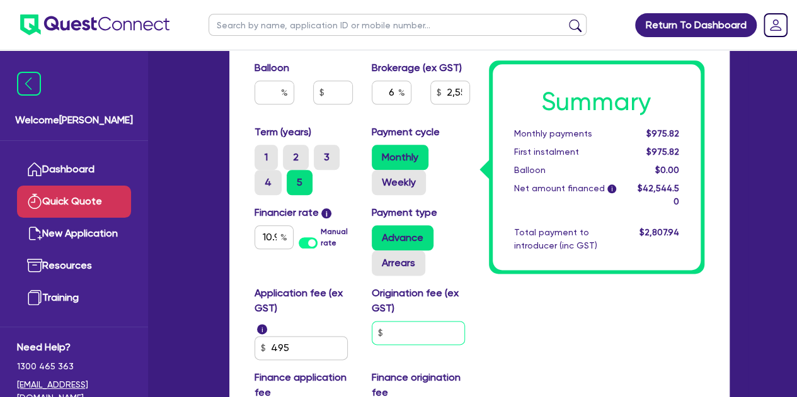
click at [396, 326] on input "text" at bounding box center [418, 333] width 93 height 24
type input "2,552.67"
type input "9"
type input "2,552.67"
type input "90"
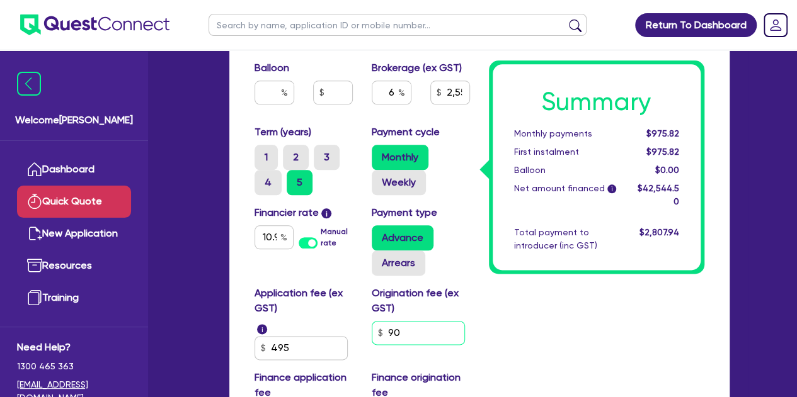
type input "2,552.67"
type input "900"
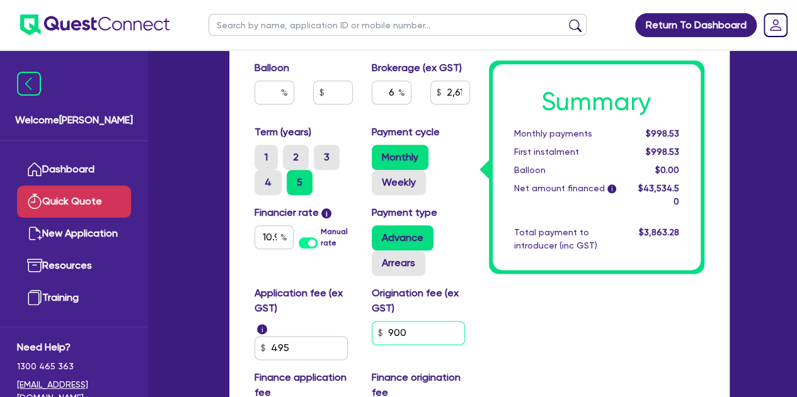
click at [416, 339] on input "900" at bounding box center [418, 333] width 93 height 24
type input "2,612.07"
type input "90"
type input "2,612.07"
type input "9"
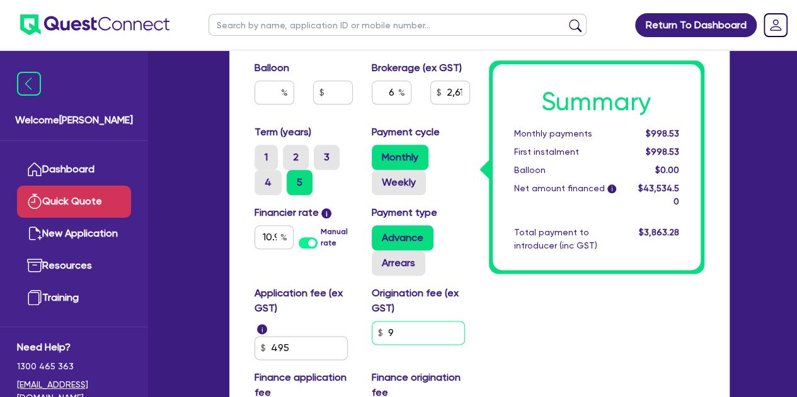
type input "2,612.07"
click at [394, 92] on input "6" at bounding box center [392, 93] width 40 height 24
click at [435, 118] on div "Purchase price 42,000 Cash deposit Trade in Payout amount Balloon Brokerage (ex…" at bounding box center [362, 38] width 234 height 173
click at [393, 93] on input "8" at bounding box center [392, 93] width 40 height 24
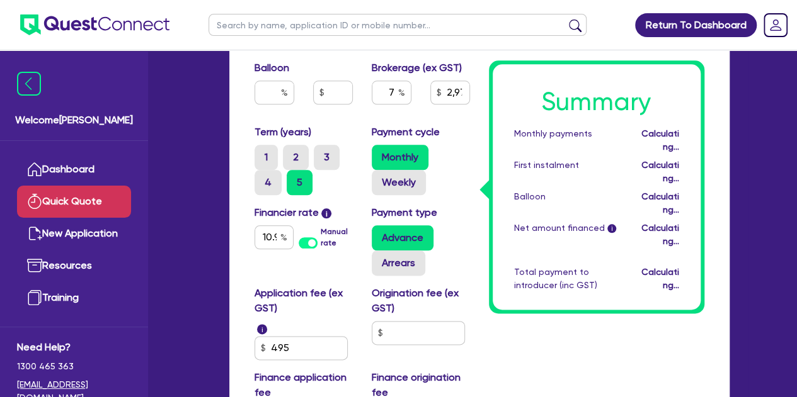
click at [431, 119] on div "Purchase price 42,000 Cash deposit Trade in Payout amount Balloon Brokerage (ex…" at bounding box center [362, 38] width 234 height 173
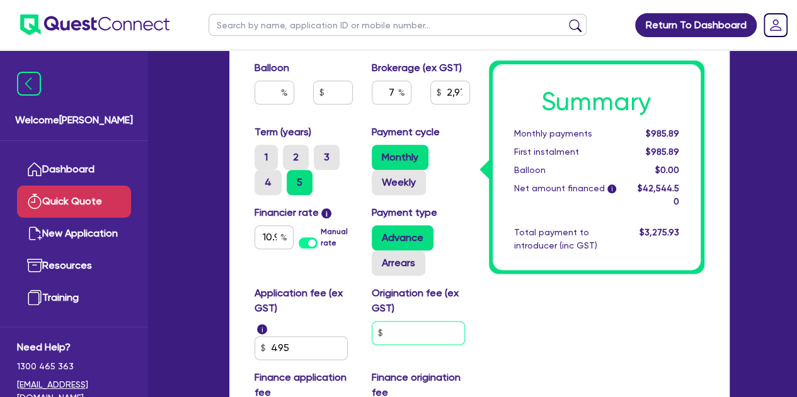
click at [403, 323] on input "text" at bounding box center [418, 333] width 93 height 24
click at [408, 328] on input "500" at bounding box center [418, 333] width 93 height 24
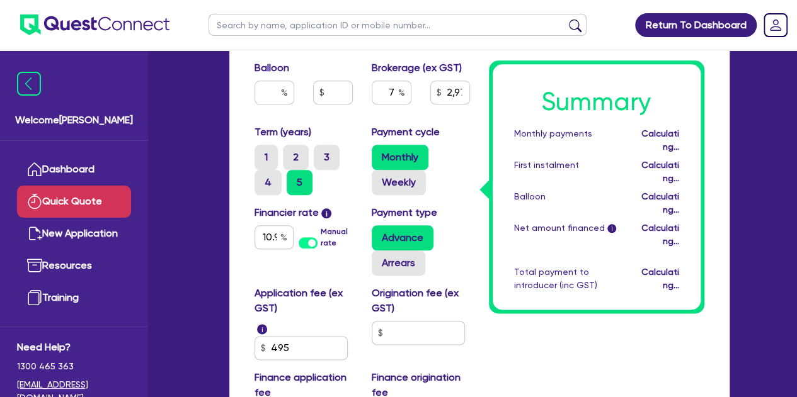
click at [477, 293] on div "Origination fee (ex GST)" at bounding box center [420, 323] width 117 height 74
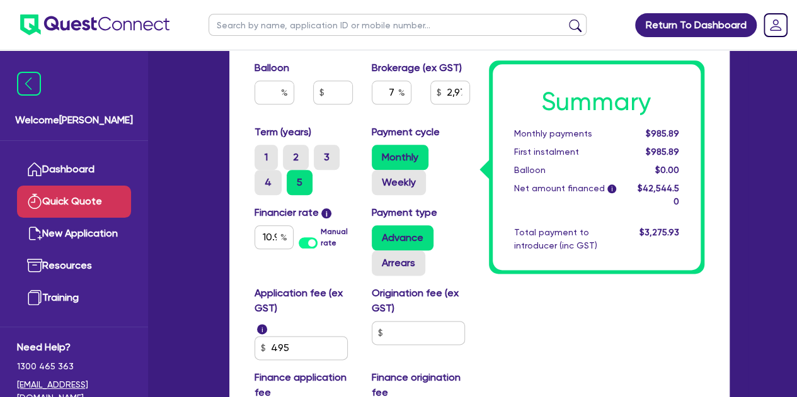
scroll to position [714, 0]
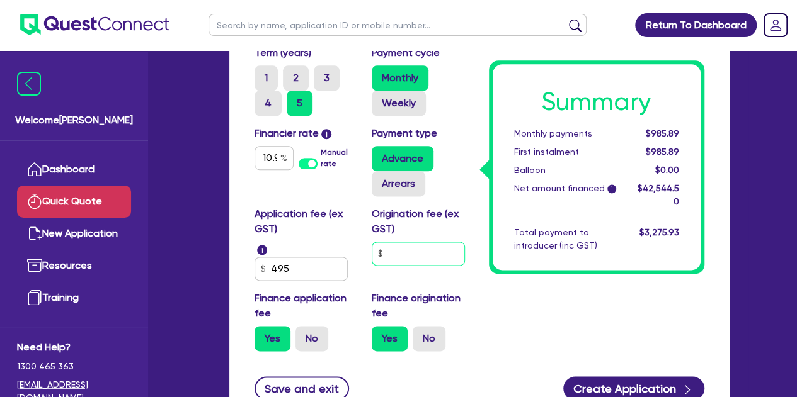
click at [414, 260] on input "text" at bounding box center [418, 254] width 93 height 24
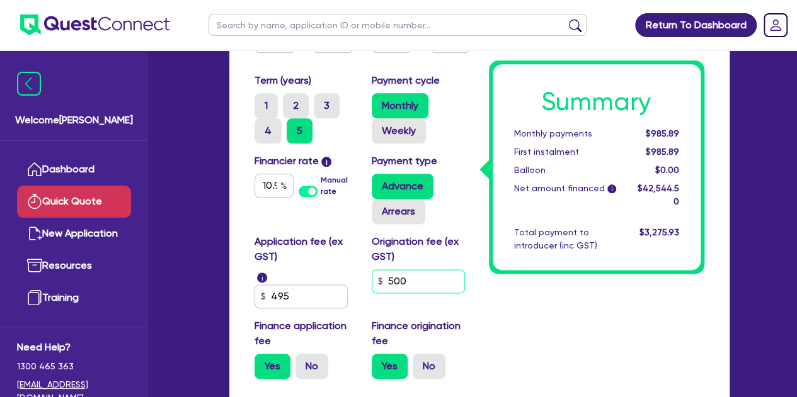
scroll to position [685, 0]
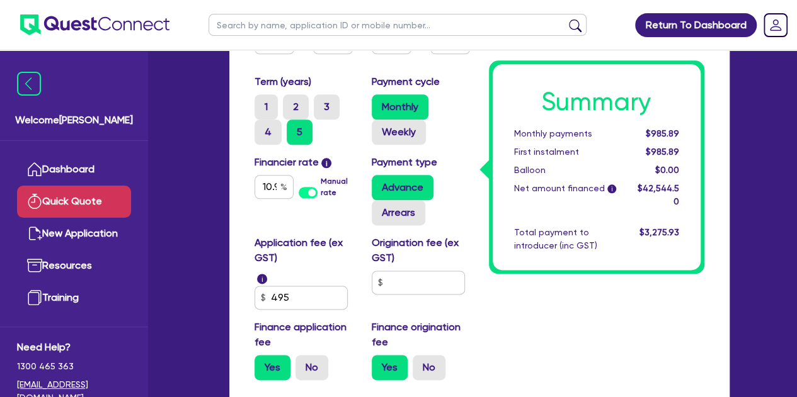
click at [438, 215] on div "Advance Arrears" at bounding box center [421, 200] width 98 height 50
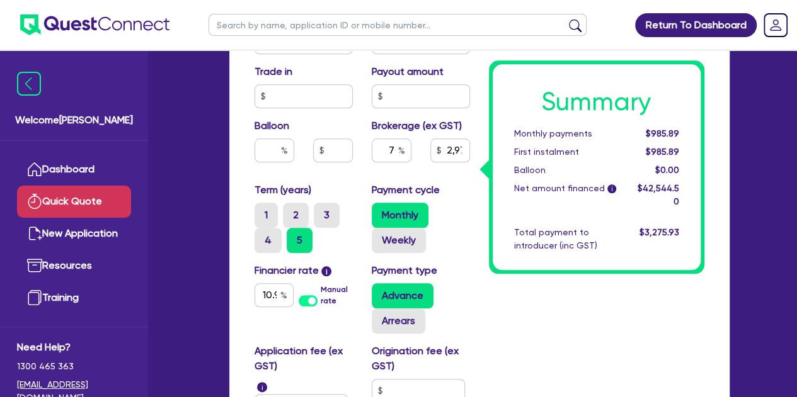
scroll to position [664, 0]
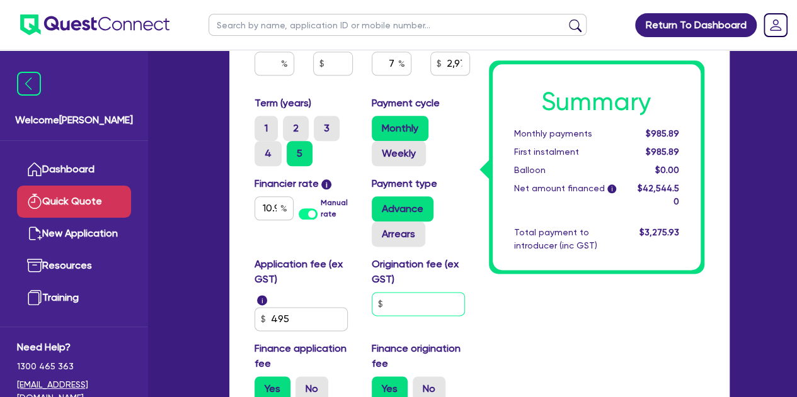
click at [417, 298] on input "text" at bounding box center [418, 304] width 93 height 24
click at [464, 293] on div "Origination fee (ex GST) 500" at bounding box center [420, 294] width 117 height 74
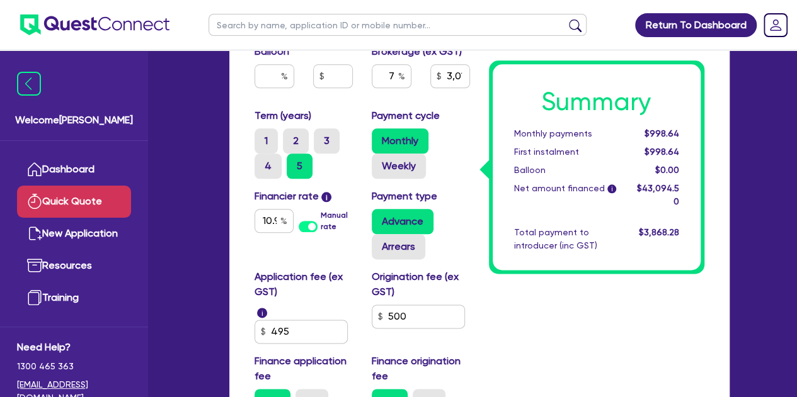
scroll to position [653, 0]
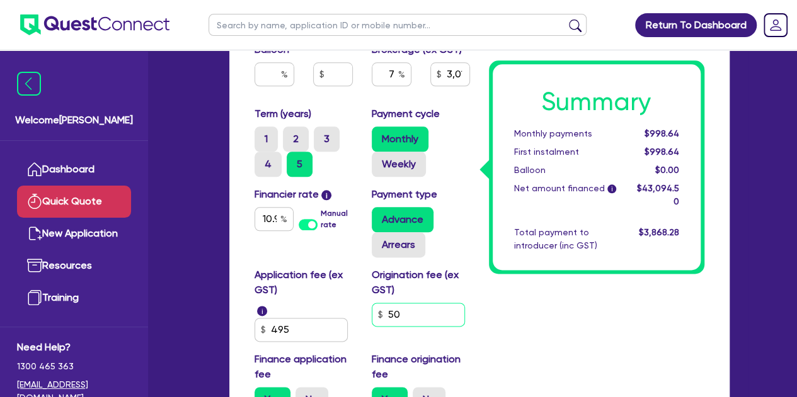
click at [417, 322] on input "50" at bounding box center [418, 315] width 93 height 24
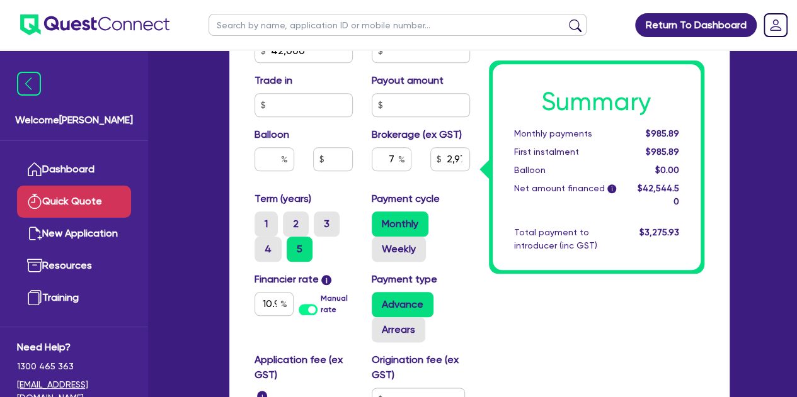
scroll to position [567, 0]
click at [391, 154] on input "7" at bounding box center [392, 160] width 40 height 24
click at [396, 159] on input "text" at bounding box center [392, 160] width 40 height 24
click at [365, 178] on div "6" at bounding box center [391, 165] width 59 height 34
click at [396, 166] on input "6" at bounding box center [392, 160] width 40 height 24
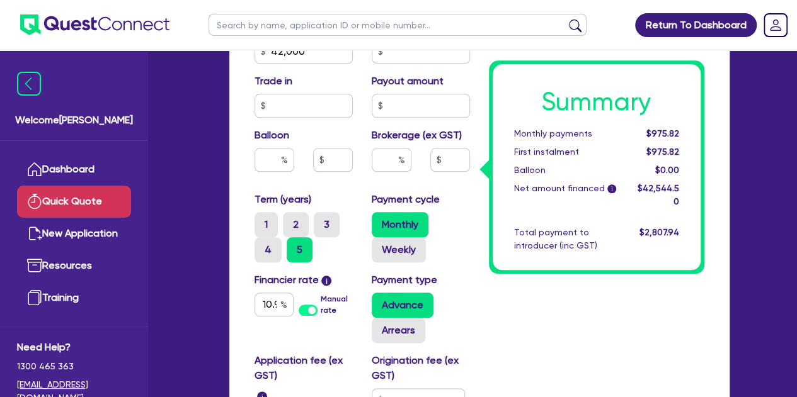
click at [367, 177] on div at bounding box center [391, 165] width 59 height 34
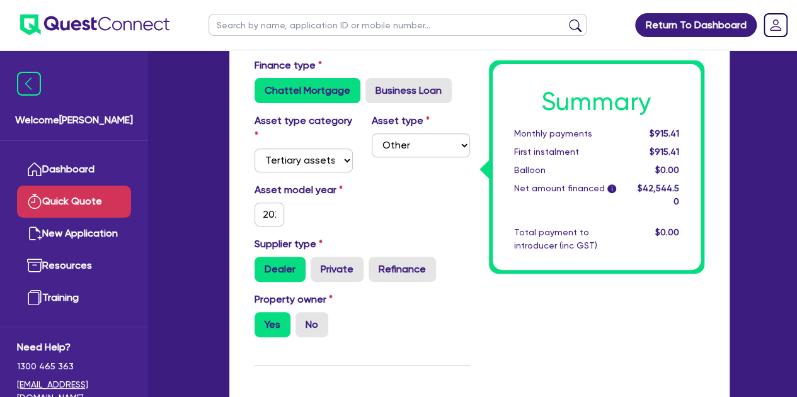
scroll to position [0, 0]
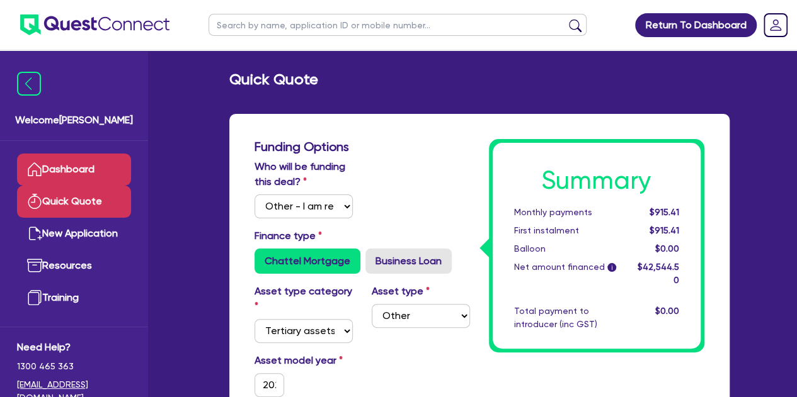
click at [62, 171] on link "Dashboard" at bounding box center [74, 170] width 114 height 32
